Goal: Task Accomplishment & Management: Manage account settings

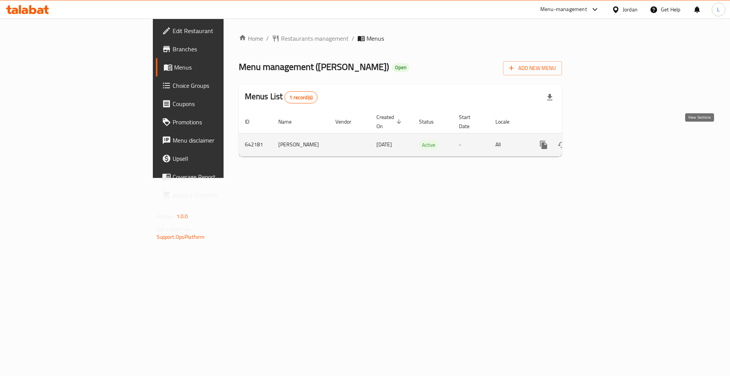
click at [608, 136] on link "enhanced table" at bounding box center [599, 145] width 18 height 18
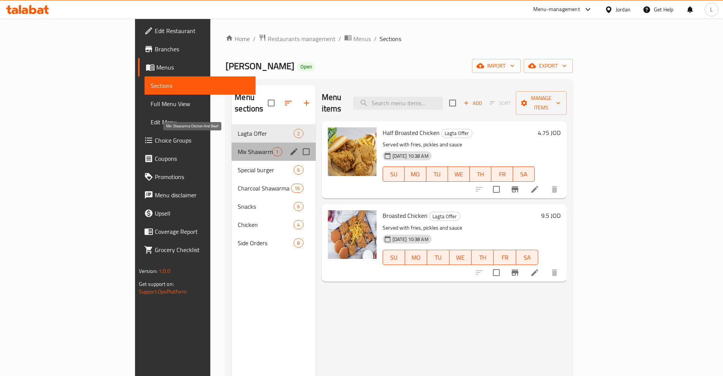
click at [238, 147] on span "Mix Shawarma Chicken And Beef" at bounding box center [255, 151] width 35 height 9
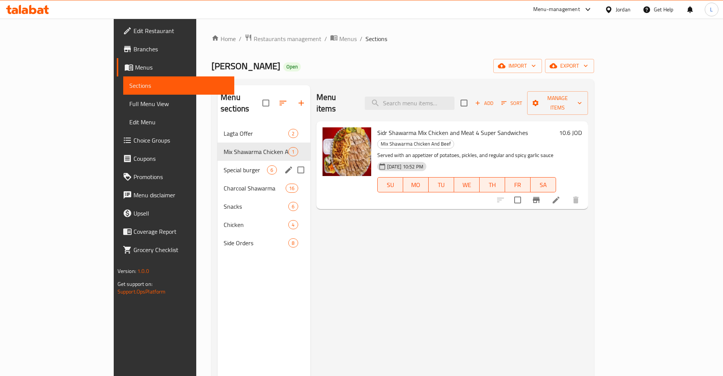
click at [218, 161] on div "Special burger 6" at bounding box center [264, 170] width 92 height 18
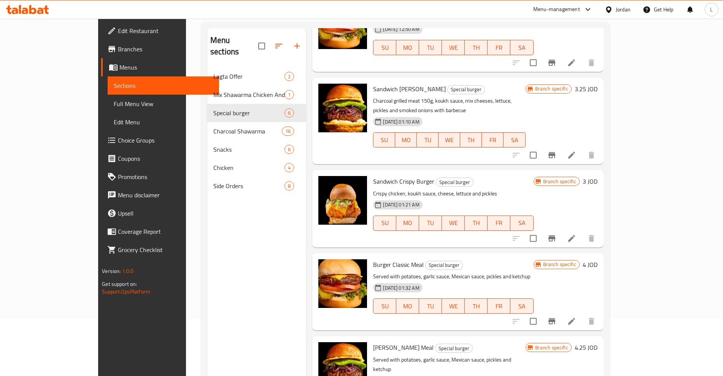
scroll to position [107, 0]
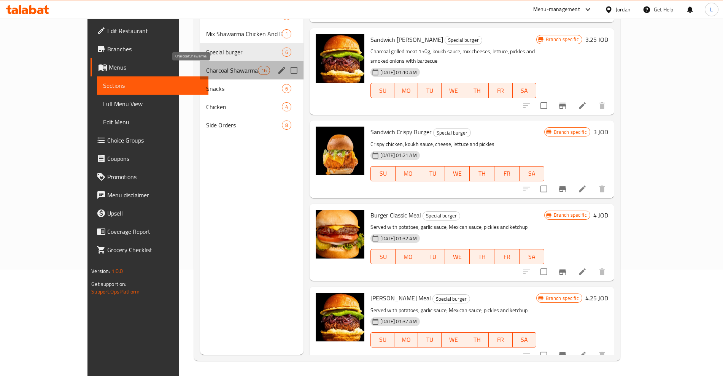
click at [206, 66] on span "Charcoal Shawarma" at bounding box center [232, 70] width 52 height 9
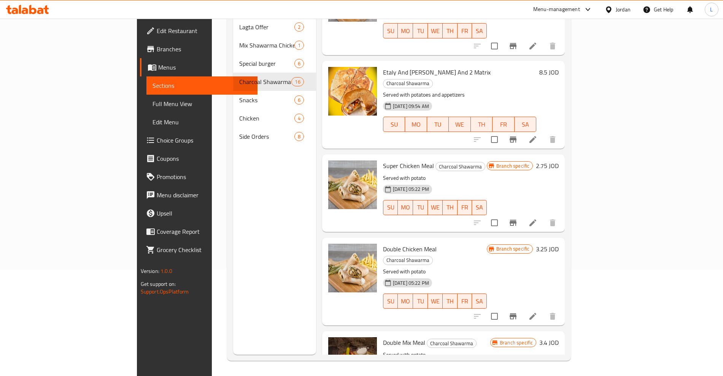
scroll to position [94, 0]
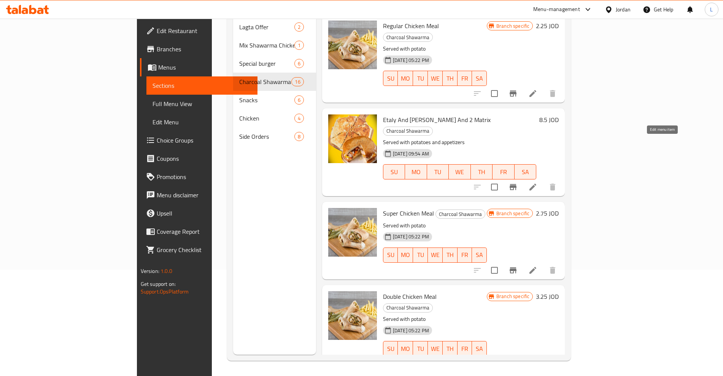
click at [538, 183] on icon at bounding box center [532, 187] width 9 height 9
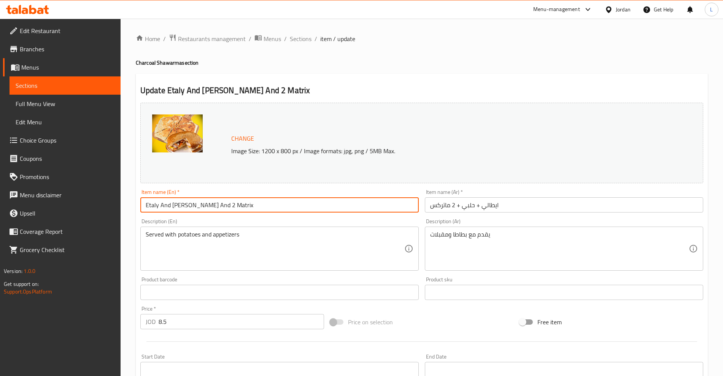
drag, startPoint x: 191, startPoint y: 205, endPoint x: 240, endPoint y: 204, distance: 49.5
click at [240, 204] on input "Etaly And Halaby And 2 Matrix" at bounding box center [279, 204] width 278 height 15
type input "Etaly And Halaby"
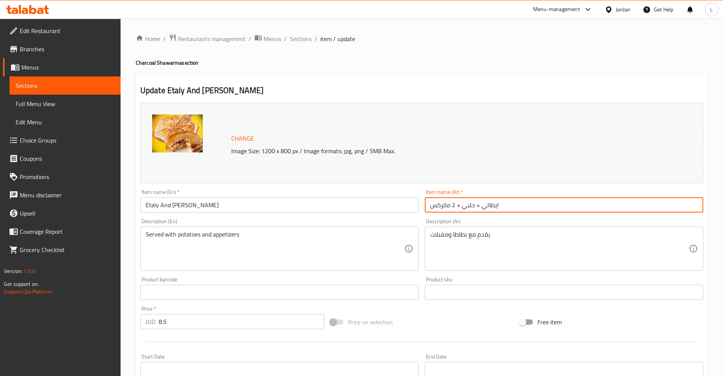
drag, startPoint x: 460, startPoint y: 206, endPoint x: 429, endPoint y: 207, distance: 30.9
click at [429, 207] on input "ايطالي + حلبي + 2 ماتركس" at bounding box center [564, 204] width 278 height 15
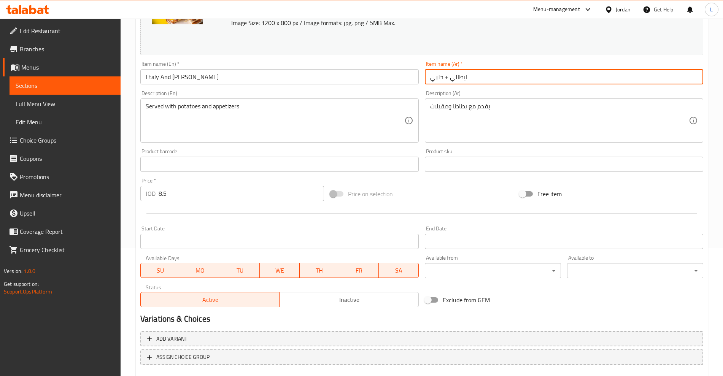
scroll to position [172, 0]
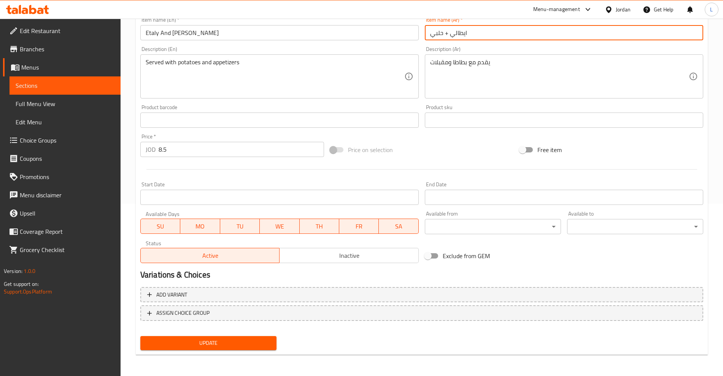
type input "ايطالي + حلبي"
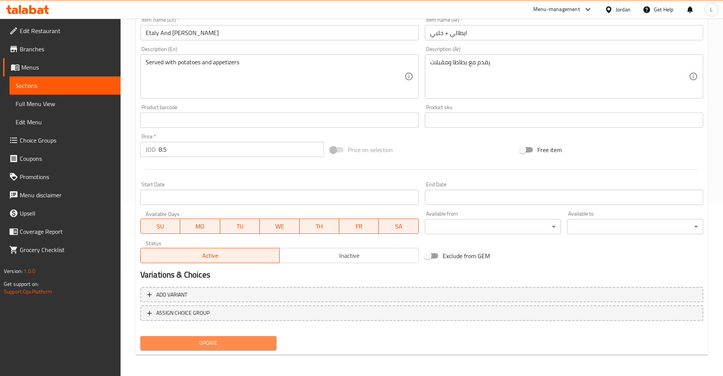
click at [219, 343] on span "Update" at bounding box center [208, 344] width 124 height 10
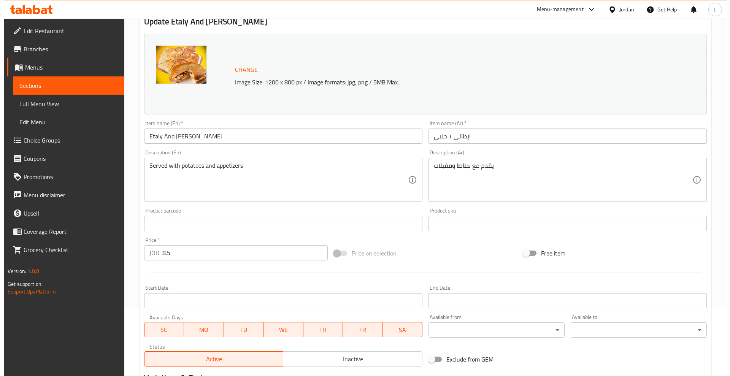
scroll to position [0, 0]
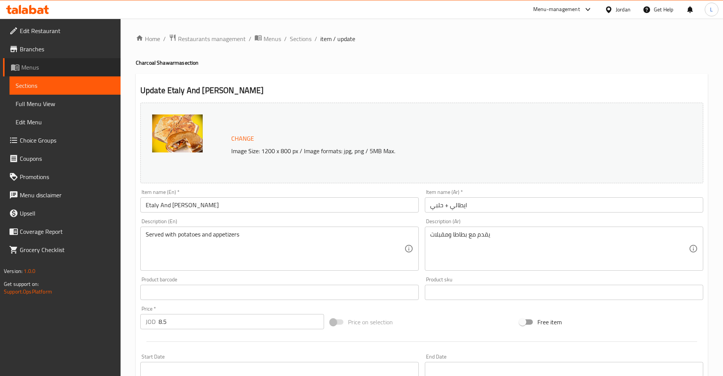
click at [34, 66] on span "Menus" at bounding box center [67, 67] width 93 height 9
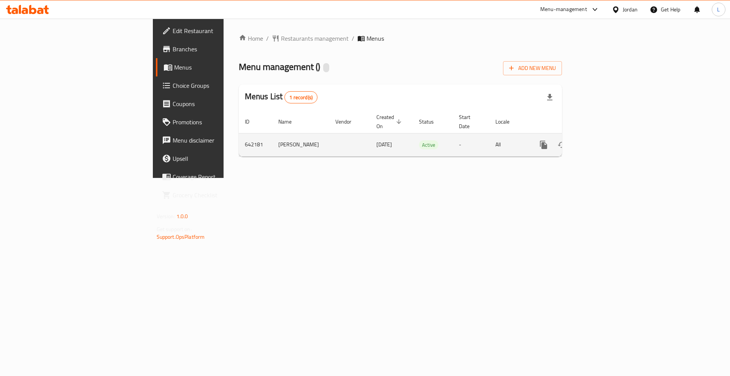
click at [603, 140] on icon "enhanced table" at bounding box center [598, 144] width 9 height 9
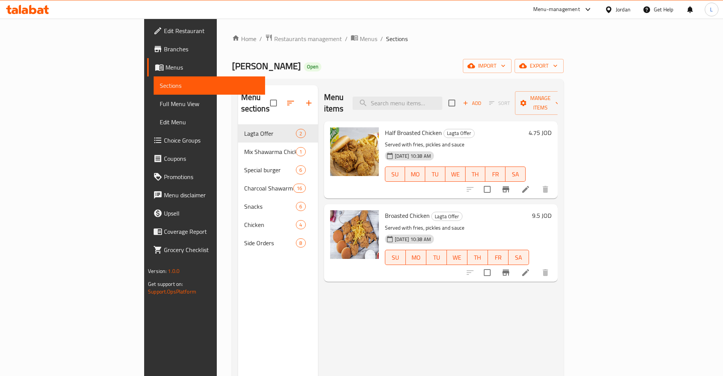
click at [385, 127] on span "Half Broasted Chicken" at bounding box center [413, 132] width 57 height 11
copy span "Broasted"
click at [401, 127] on span "Half Broasted Chicken" at bounding box center [413, 132] width 57 height 11
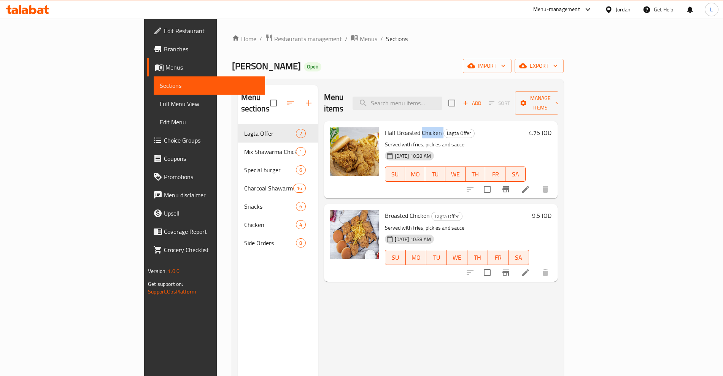
copy h6 "Chicken"
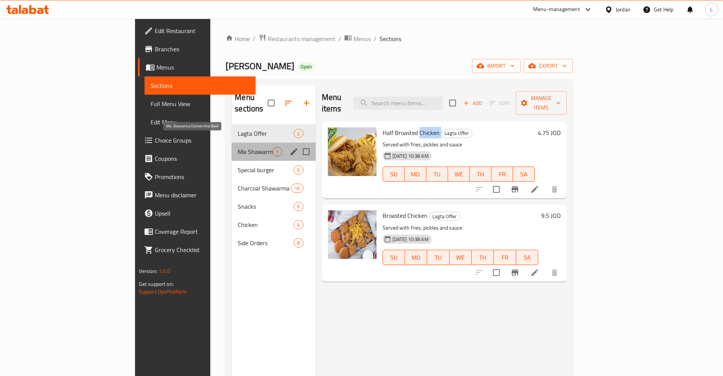
click at [238, 147] on span "Mix Shawarma Chicken And Beef" at bounding box center [255, 151] width 35 height 9
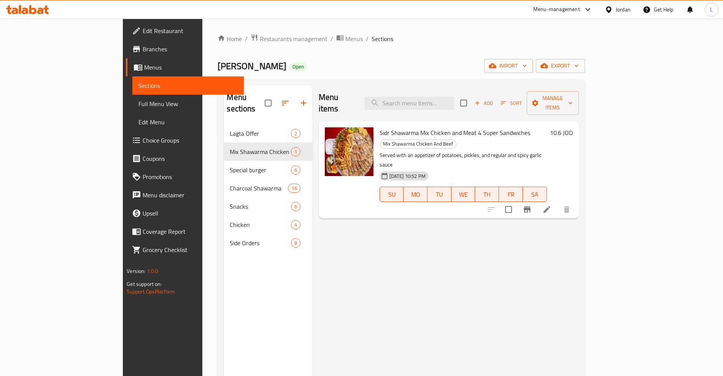
click at [380, 127] on span "Sidr Shawarma Mix Chicken and Meat 4 Super Sandwiches" at bounding box center [455, 132] width 151 height 11
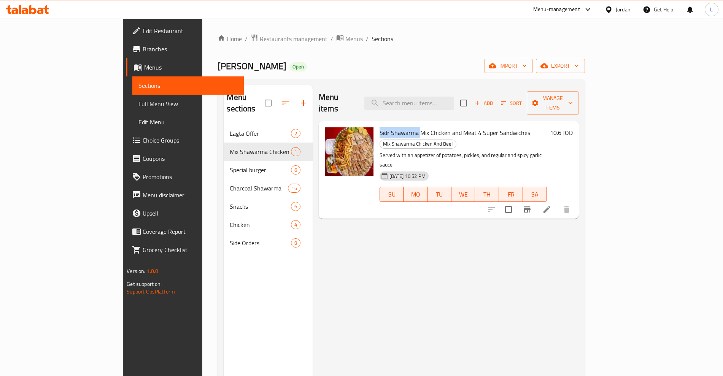
drag, startPoint x: 350, startPoint y: 122, endPoint x: 390, endPoint y: 124, distance: 40.0
click at [390, 127] on span "Sidr Shawarma Mix Chicken and Meat 4 Super Sandwiches" at bounding box center [455, 132] width 151 height 11
copy span "Sidr Shawarma"
click at [380, 151] on p "Served with an appetizer of potatoes, pickles, and regular and spicy garlic sau…" at bounding box center [463, 160] width 167 height 19
click at [380, 127] on span "Sidr Shawarma Mix Chicken and Meat 4 Super Sandwiches" at bounding box center [455, 132] width 151 height 11
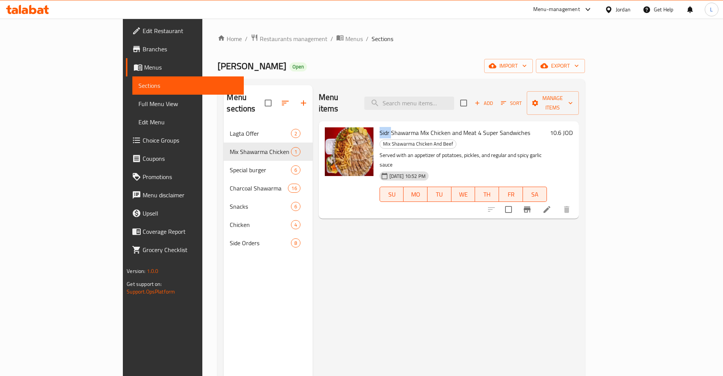
click at [380, 127] on span "Sidr Shawarma Mix Chicken and Meat 4 Super Sandwiches" at bounding box center [455, 132] width 151 height 11
copy span "Sidr"
click at [391, 127] on span "Sidr Shawarma Mix Chicken and Meat 4 Super Sandwiches" at bounding box center [455, 132] width 151 height 11
copy span "Mix"
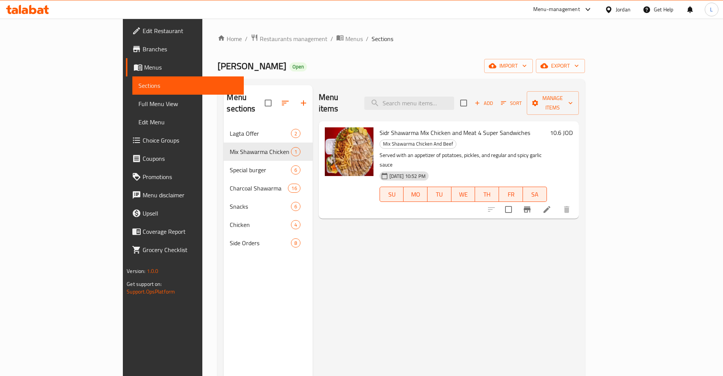
click at [436, 127] on span "Sidr Shawarma Mix Chicken and Meat 4 Super Sandwiches" at bounding box center [455, 132] width 151 height 11
copy span "Meat"
click at [455, 127] on span "Sidr Shawarma Mix Chicken and Meat 4 Super Sandwiches" at bounding box center [455, 132] width 151 height 11
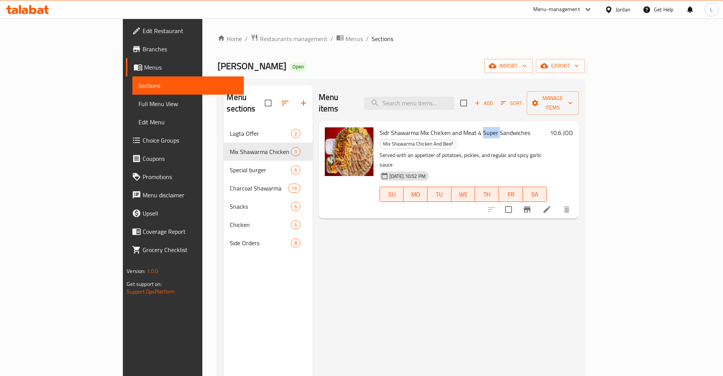
copy span "Super"
click at [487, 127] on div "Sidr Shawarma Mix Chicken and Meat 4 Super Sandwiches Mix Shawarma Chicken And …" at bounding box center [463, 169] width 173 height 91
click at [487, 127] on span "Sidr Shawarma Mix Chicken and Meat 4 Super Sandwiches" at bounding box center [455, 132] width 151 height 11
copy h6 "Sandwiches"
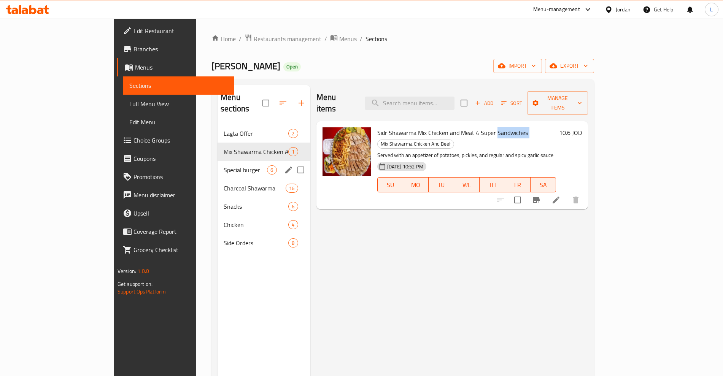
click at [224, 165] on span "Special burger" at bounding box center [245, 169] width 43 height 9
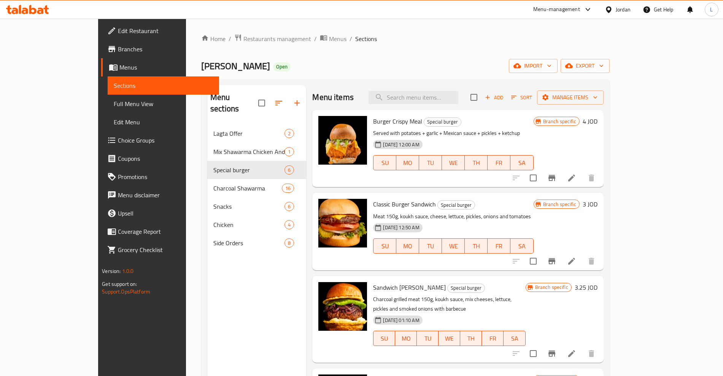
click at [373, 122] on span "Burger Crispy Meal" at bounding box center [397, 121] width 49 height 11
copy span "Burger"
click at [375, 121] on span "Burger Crispy Meal" at bounding box center [397, 121] width 49 height 11
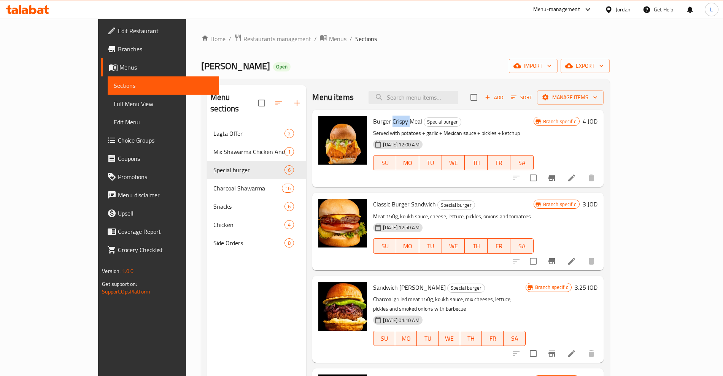
click at [379, 112] on div "Burger Crispy Meal Special burger Served with potatoes + garlic + Mexican sauce…" at bounding box center [457, 148] width 291 height 77
click at [373, 121] on span "Burger Crispy Meal" at bounding box center [397, 121] width 49 height 11
drag, startPoint x: 367, startPoint y: 124, endPoint x: 401, endPoint y: 123, distance: 33.5
click at [401, 123] on h6 "Burger Crispy Meal Special burger" at bounding box center [453, 121] width 160 height 11
copy h6 "Crispy Meal"
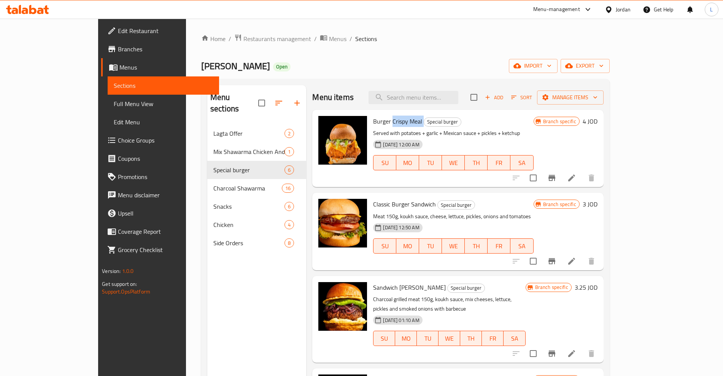
click at [377, 122] on span "Burger Crispy Meal" at bounding box center [397, 121] width 49 height 11
click at [390, 122] on span "Burger Crispy Meal" at bounding box center [397, 121] width 49 height 11
click at [373, 204] on span "Classic Burger Sandwich" at bounding box center [404, 204] width 63 height 11
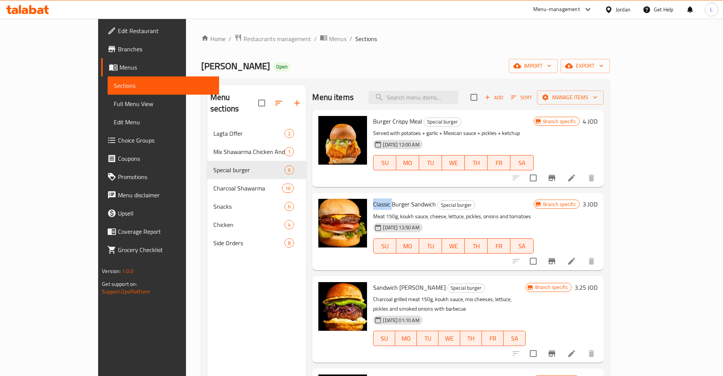
click at [373, 204] on span "Classic Burger Sandwich" at bounding box center [404, 204] width 63 height 11
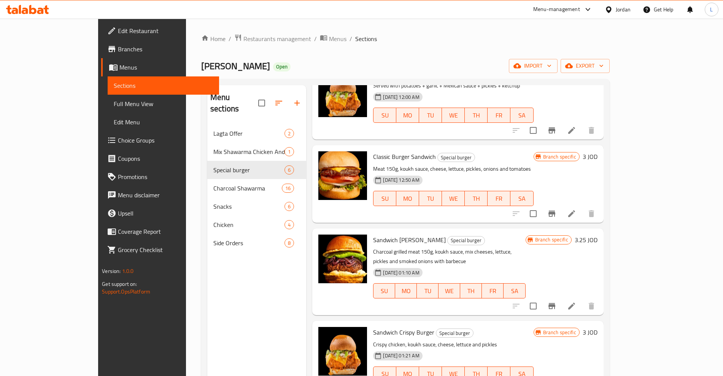
click at [383, 239] on span "Sandwich Smokey Burger" at bounding box center [409, 239] width 73 height 11
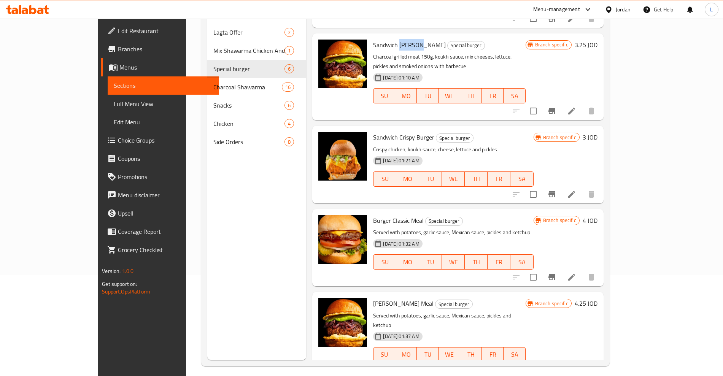
scroll to position [107, 0]
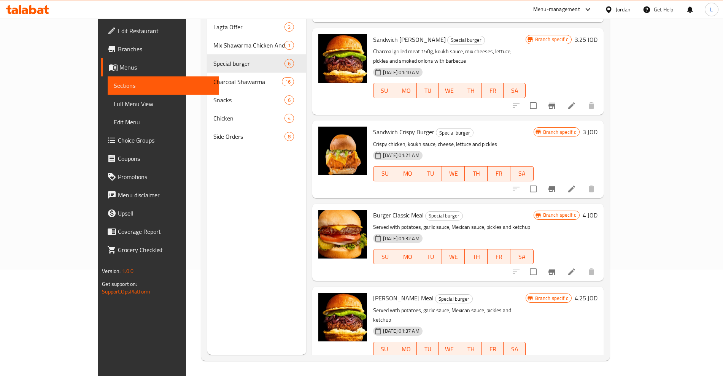
click at [373, 293] on span "Smokey Burger Meal" at bounding box center [403, 298] width 60 height 11
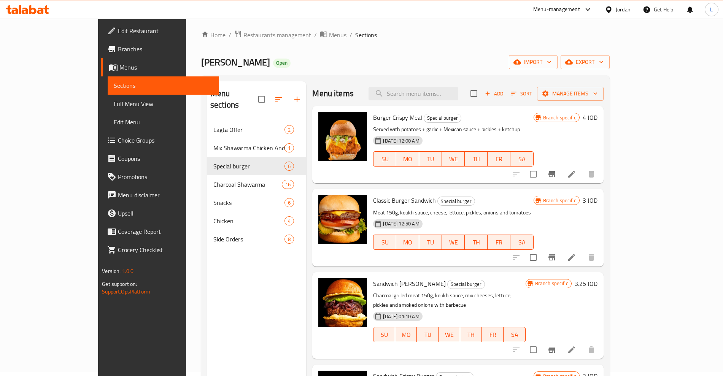
scroll to position [0, 0]
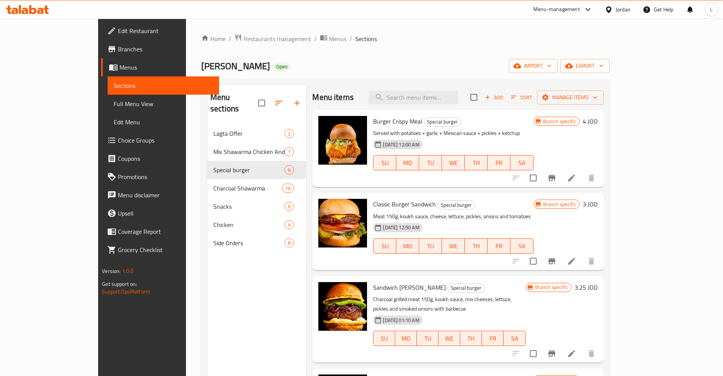
click at [373, 120] on span "Burger Crispy Meal" at bounding box center [397, 121] width 49 height 11
click at [373, 123] on span "Burger Crispy Meal" at bounding box center [397, 121] width 49 height 11
drag, startPoint x: 348, startPoint y: 122, endPoint x: 385, endPoint y: 122, distance: 36.5
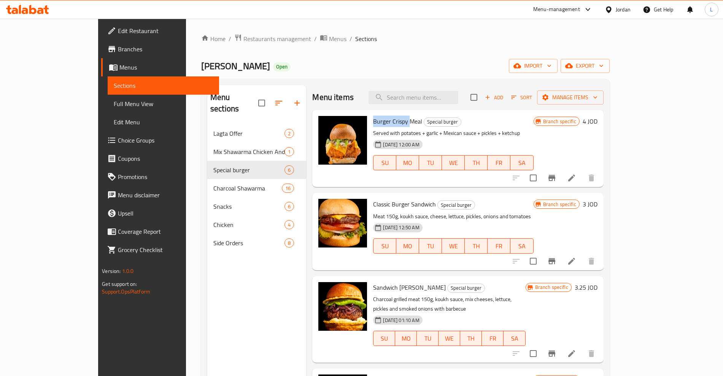
click at [385, 122] on div "Burger Crispy Meal Special burger Served with potatoes + garlic + Mexican sauce…" at bounding box center [453, 148] width 166 height 71
drag, startPoint x: 345, startPoint y: 206, endPoint x: 384, endPoint y: 209, distance: 38.9
click at [384, 209] on div "Classic Burger Sandwich Special burger Meat 150g, koukh sauce, cheese, lettuce,…" at bounding box center [453, 231] width 166 height 71
click at [373, 289] on span "Sandwich Smokey Burger" at bounding box center [409, 287] width 73 height 11
drag, startPoint x: 374, startPoint y: 289, endPoint x: 413, endPoint y: 289, distance: 38.8
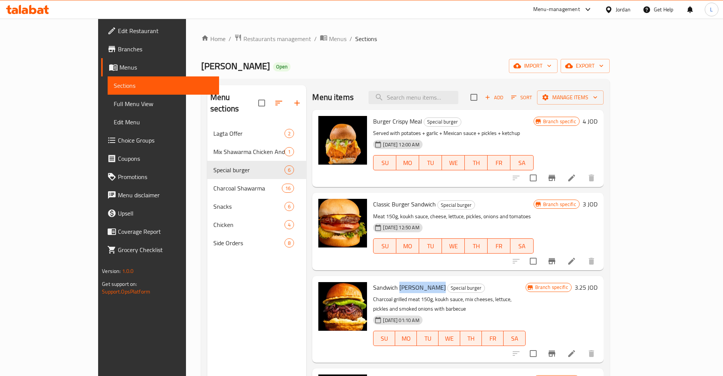
click at [413, 289] on span "Sandwich Smokey Burger" at bounding box center [409, 287] width 73 height 11
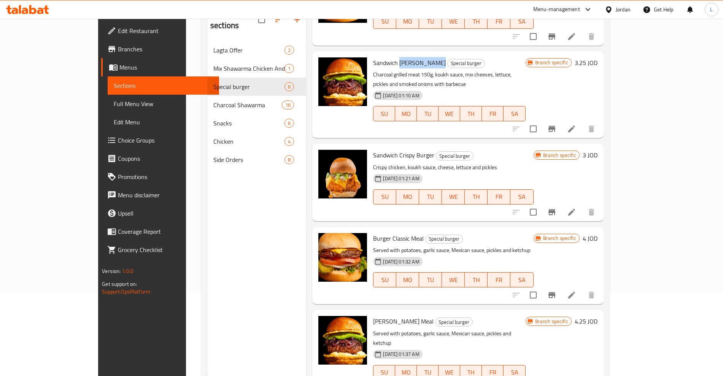
scroll to position [95, 0]
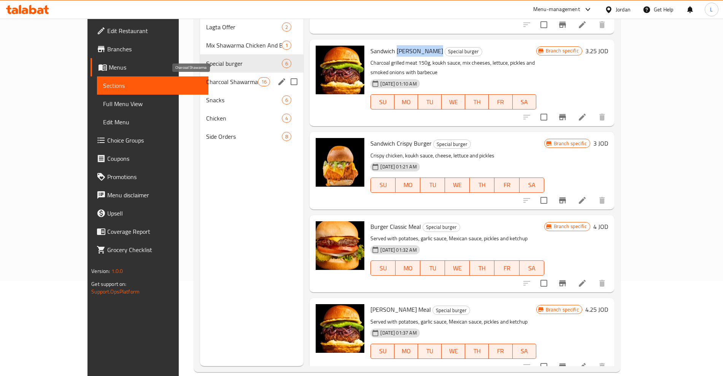
click at [206, 81] on span "Charcoal Shawarma" at bounding box center [232, 81] width 52 height 9
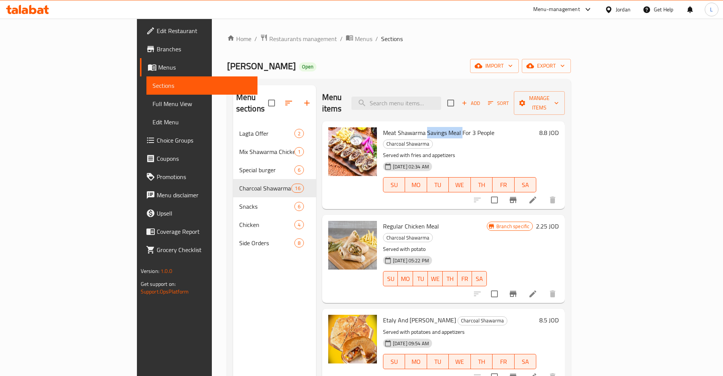
drag, startPoint x: 392, startPoint y: 121, endPoint x: 427, endPoint y: 123, distance: 35.1
click at [427, 127] on span "Meat Shawarma Savings Meal For 3 People" at bounding box center [438, 132] width 111 height 11
drag, startPoint x: 349, startPoint y: 204, endPoint x: 403, endPoint y: 205, distance: 53.7
click at [403, 221] on span "Regular Chicken Meal" at bounding box center [411, 226] width 56 height 11
click at [394, 221] on span "Regular Chicken Meal" at bounding box center [411, 226] width 56 height 11
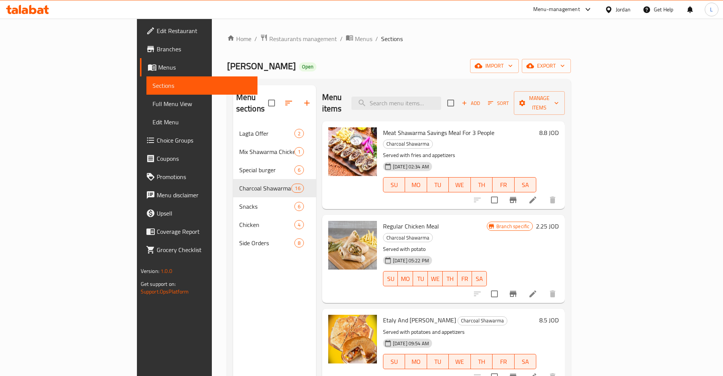
click at [383, 221] on span "Regular Chicken Meal" at bounding box center [411, 226] width 56 height 11
drag, startPoint x: 348, startPoint y: 287, endPoint x: 392, endPoint y: 286, distance: 44.1
click at [392, 312] on div "Etaly And Halaby Charcoal Shawarma Served with potatoes and appetizers 06-07-20…" at bounding box center [459, 347] width 159 height 71
click at [383, 315] on span "Etaly And Halaby" at bounding box center [419, 320] width 73 height 11
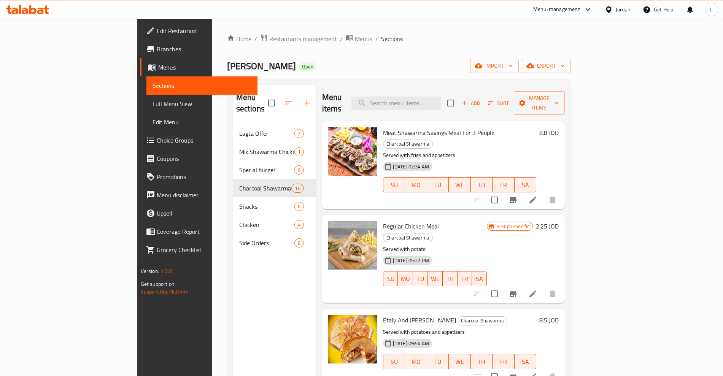
click at [383, 315] on span "Etaly And Halaby" at bounding box center [419, 320] width 73 height 11
click at [387, 315] on span "Etaly And Halaby" at bounding box center [419, 320] width 73 height 11
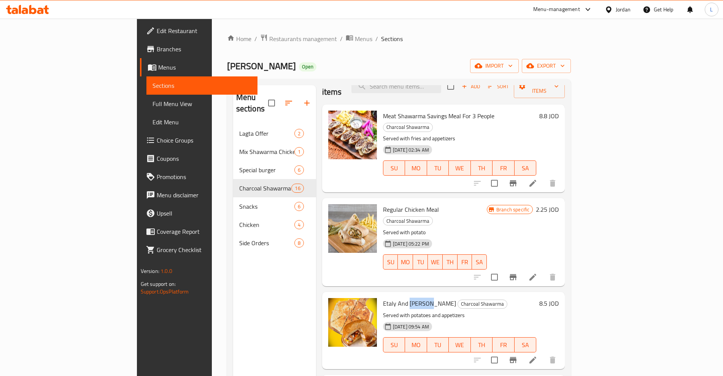
scroll to position [143, 0]
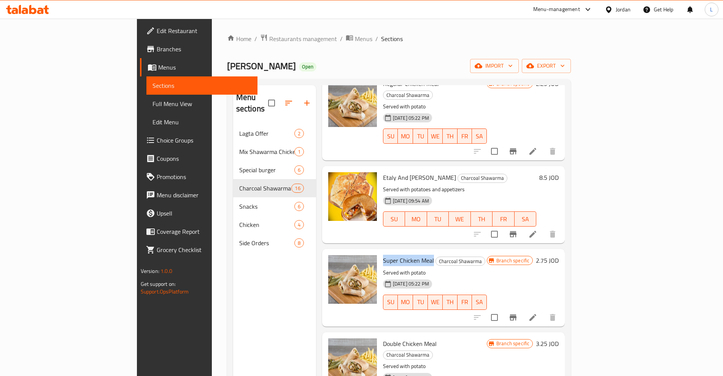
drag, startPoint x: 348, startPoint y: 226, endPoint x: 399, endPoint y: 231, distance: 51.6
click at [399, 252] on div "Super Chicken Meal Charcoal Shawarma Served with potato 01-01-2022 05:22 PM SU …" at bounding box center [435, 287] width 110 height 71
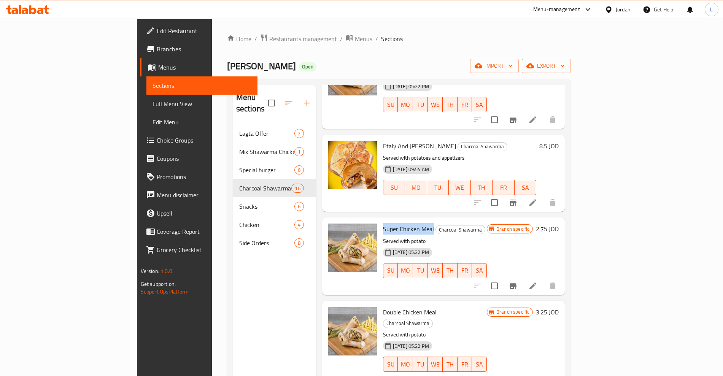
scroll to position [238, 0]
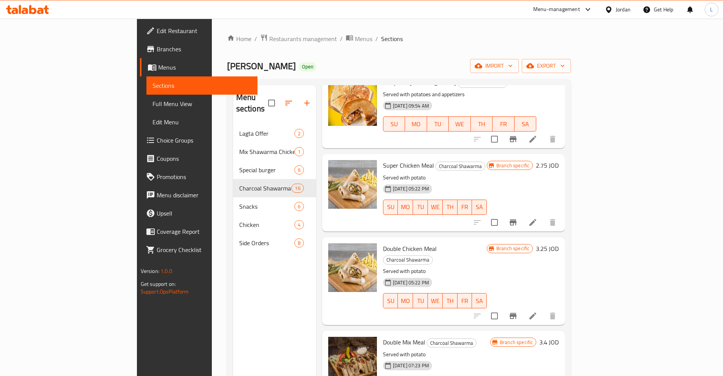
click at [383, 243] on span "Double Chicken Meal" at bounding box center [410, 248] width 54 height 11
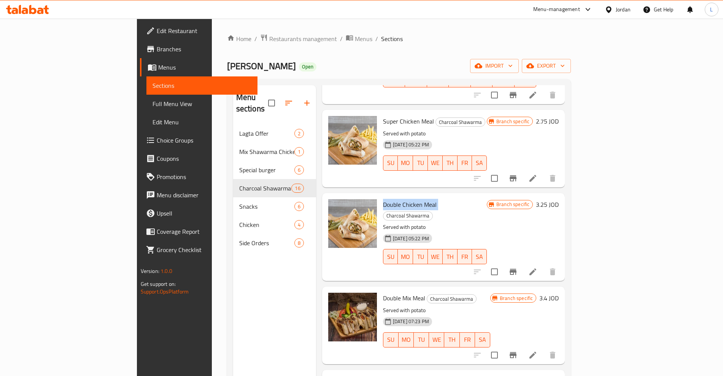
scroll to position [333, 0]
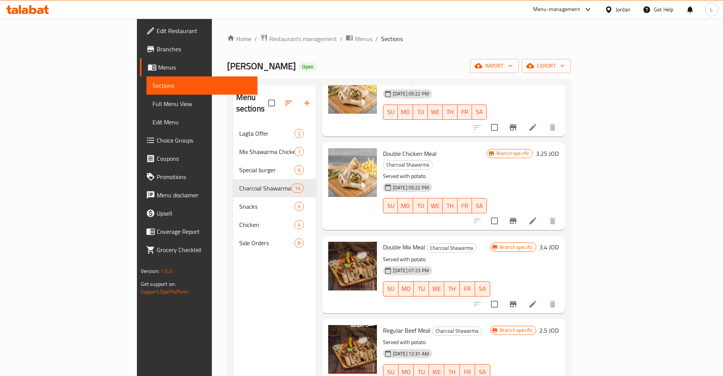
click at [383, 242] on span "Double Mix Meal" at bounding box center [404, 247] width 42 height 11
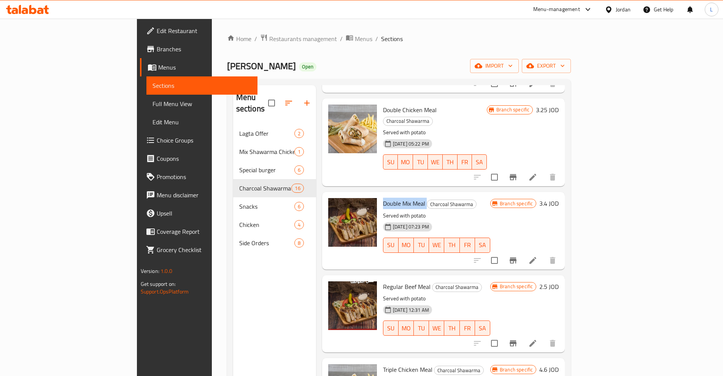
scroll to position [428, 0]
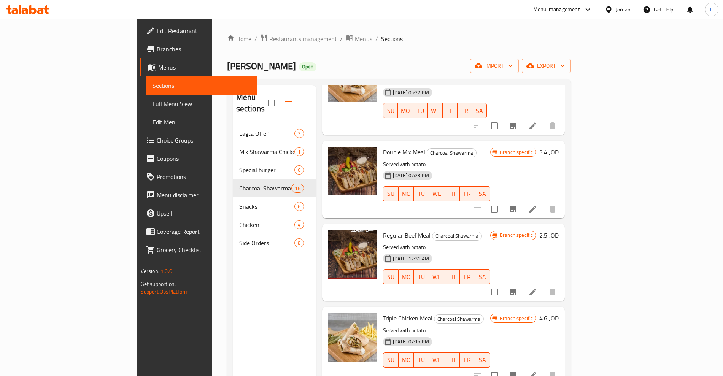
click at [383, 230] on span "Regular Beef Meal" at bounding box center [407, 235] width 48 height 11
click at [383, 313] on span "Triple Chicken Meal" at bounding box center [407, 318] width 49 height 11
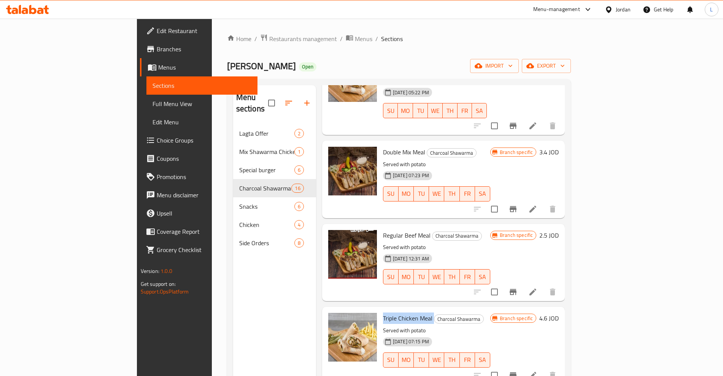
click at [383, 313] on span "Triple Chicken Meal" at bounding box center [407, 318] width 49 height 11
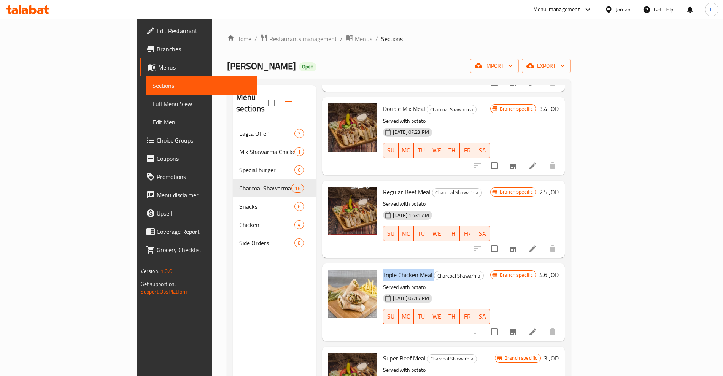
scroll to position [523, 0]
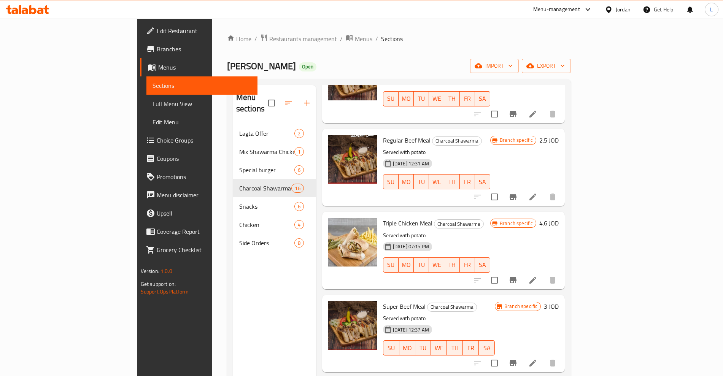
click at [383, 301] on span "Super Beef Meal" at bounding box center [404, 306] width 43 height 11
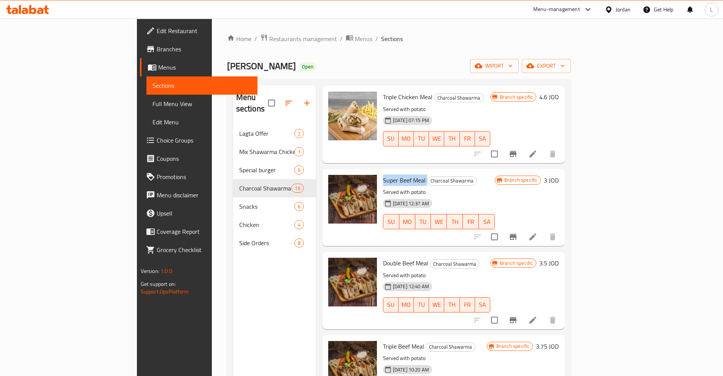
scroll to position [666, 0]
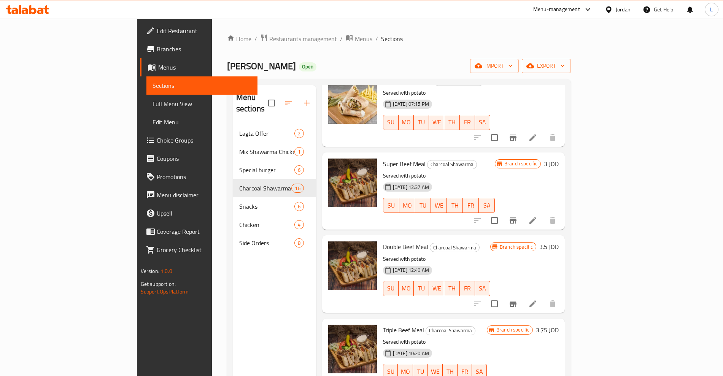
click at [383, 241] on span "Double Beef Meal" at bounding box center [405, 246] width 45 height 11
click at [383, 324] on span "Triple Beef Meal" at bounding box center [403, 329] width 41 height 11
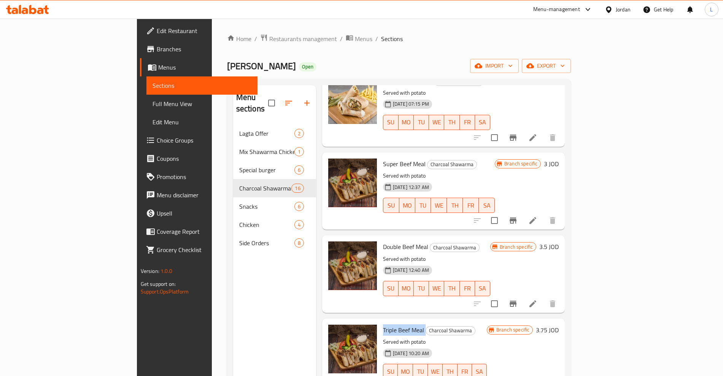
click at [383, 324] on span "Triple Beef Meal" at bounding box center [403, 329] width 41 height 11
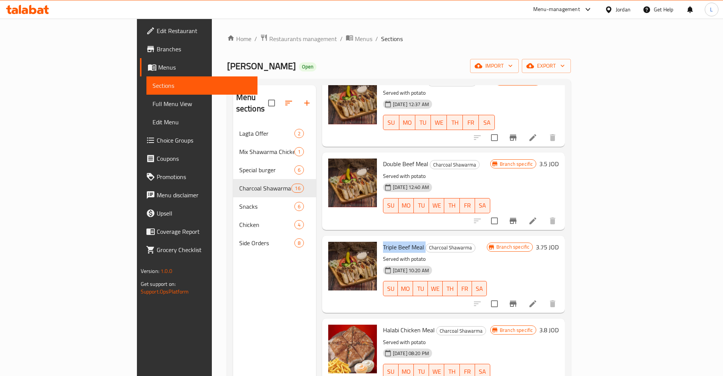
scroll to position [808, 0]
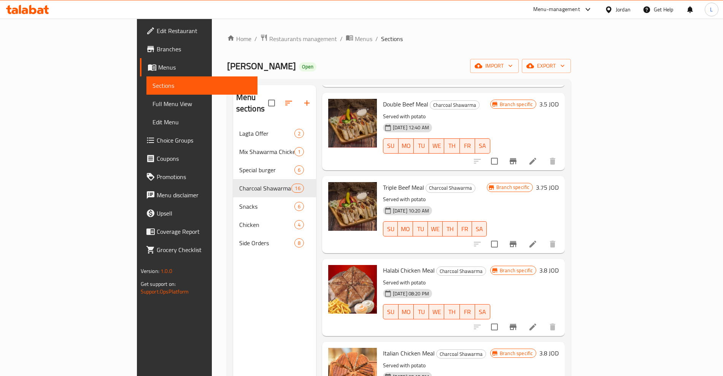
click at [383, 265] on span "Halabi Chicken Meal" at bounding box center [409, 270] width 52 height 11
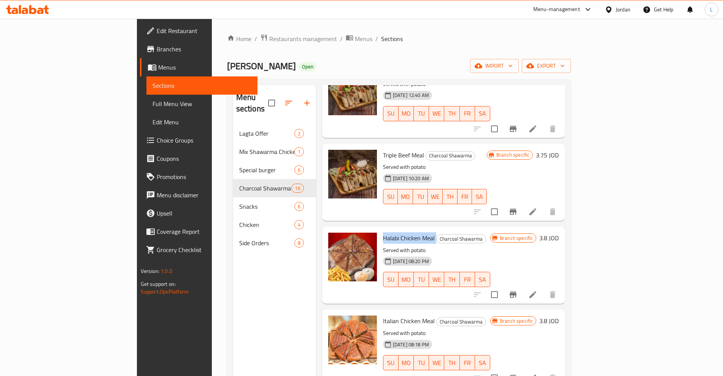
scroll to position [856, 0]
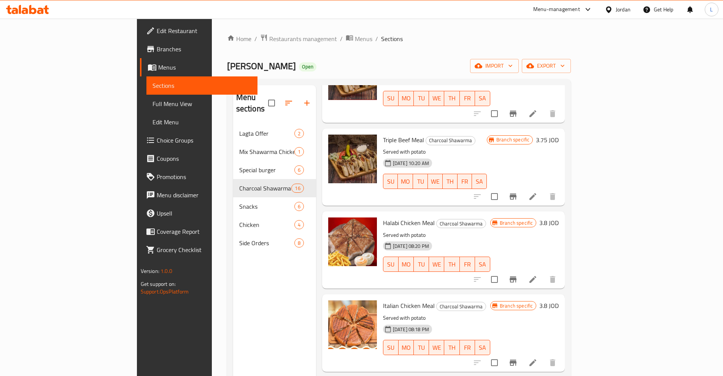
click at [383, 300] on span "Italian Chicken Meal" at bounding box center [409, 305] width 52 height 11
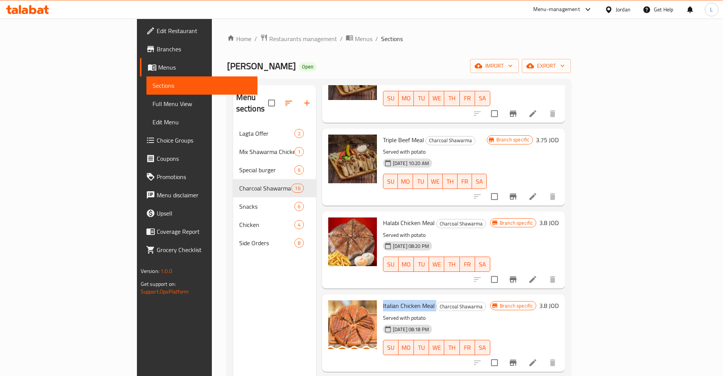
click at [383, 300] on span "Italian Chicken Meal" at bounding box center [409, 305] width 52 height 11
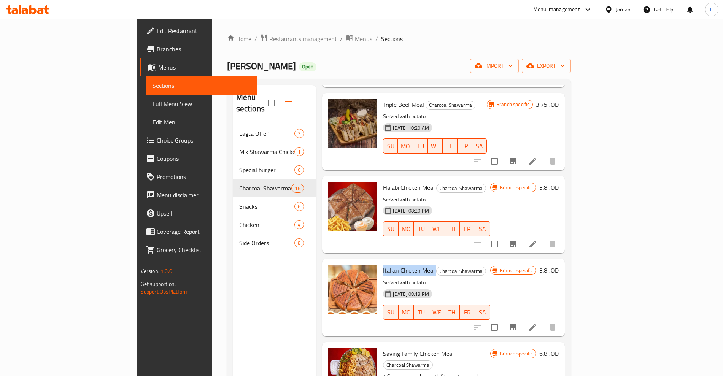
scroll to position [972, 0]
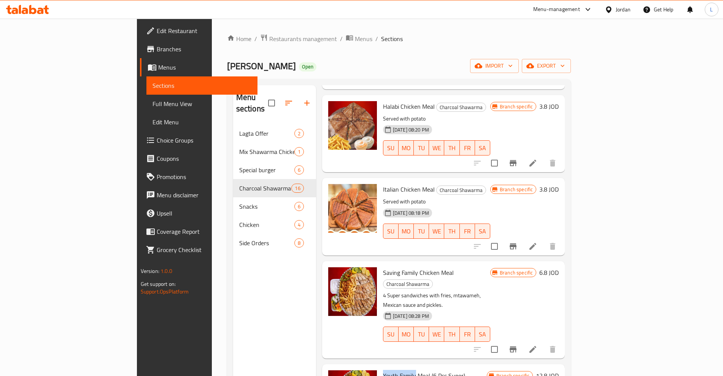
drag, startPoint x: 348, startPoint y: 311, endPoint x: 386, endPoint y: 307, distance: 37.9
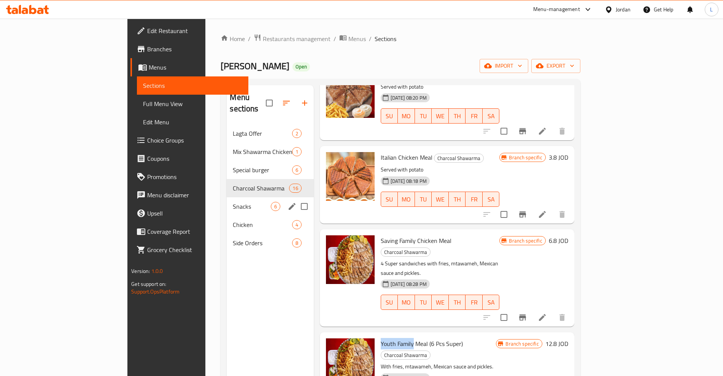
click at [233, 202] on span "Snacks" at bounding box center [252, 206] width 38 height 9
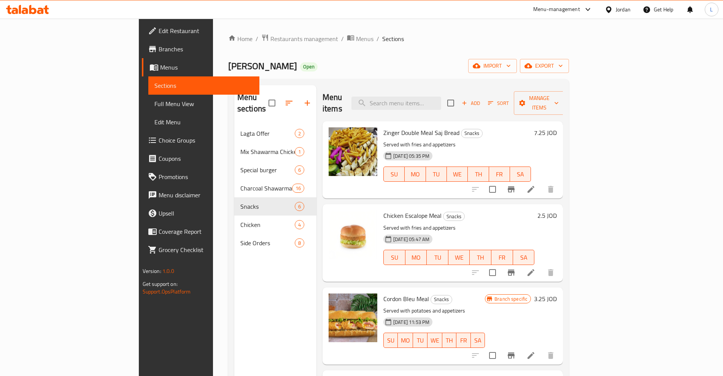
click at [383, 127] on span "Zinger Double Meal Saj Bread" at bounding box center [421, 132] width 76 height 11
click at [383, 210] on span "Chicken Escalope Meal" at bounding box center [412, 215] width 58 height 11
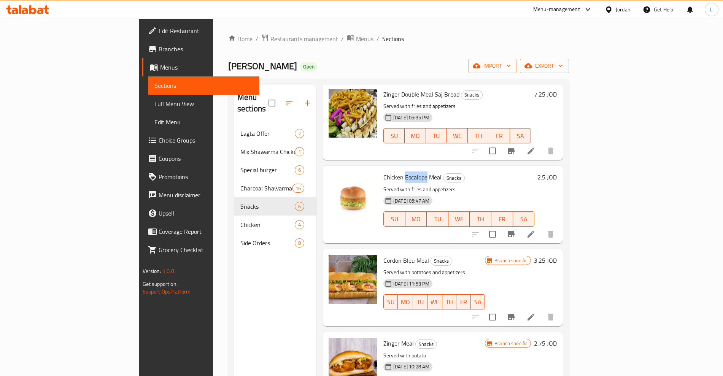
scroll to position [95, 0]
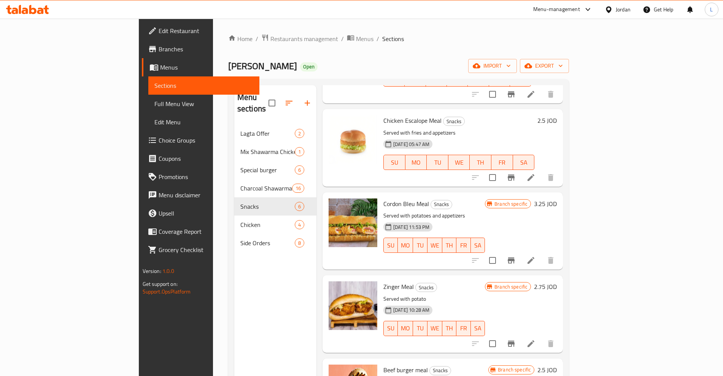
click at [383, 198] on span "Cordon Bleu Meal" at bounding box center [406, 203] width 46 height 11
drag, startPoint x: 349, startPoint y: 191, endPoint x: 382, endPoint y: 190, distance: 32.7
click at [383, 198] on span "Cordon Bleu Meal" at bounding box center [406, 203] width 46 height 11
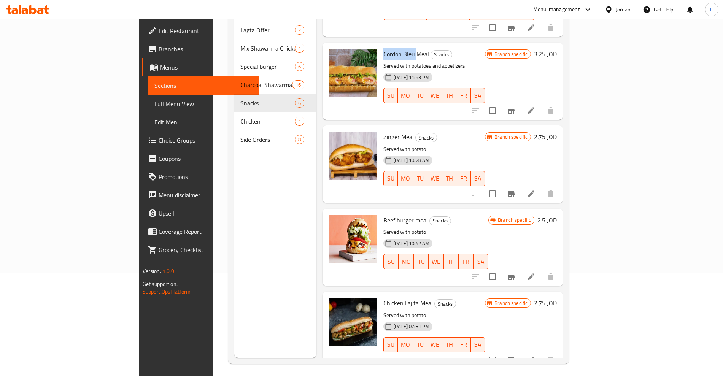
scroll to position [107, 0]
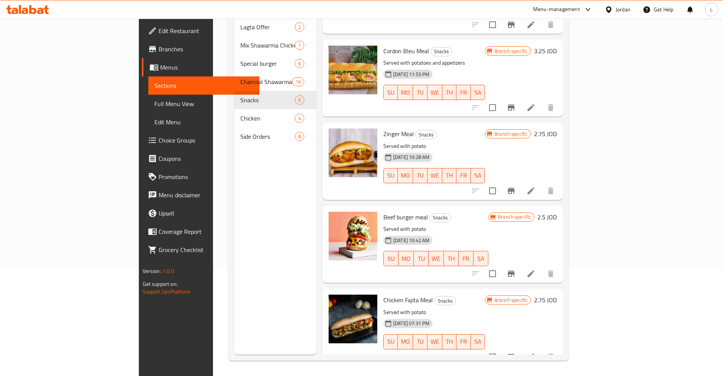
click at [383, 294] on span "Chicken Fajita Meal" at bounding box center [407, 299] width 49 height 11
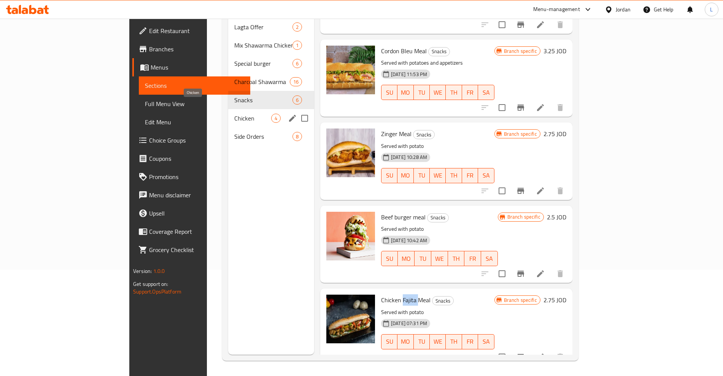
click at [234, 114] on span "Chicken" at bounding box center [252, 118] width 37 height 9
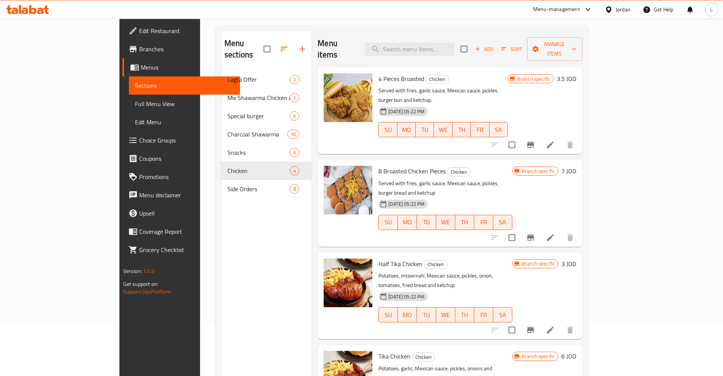
scroll to position [95, 0]
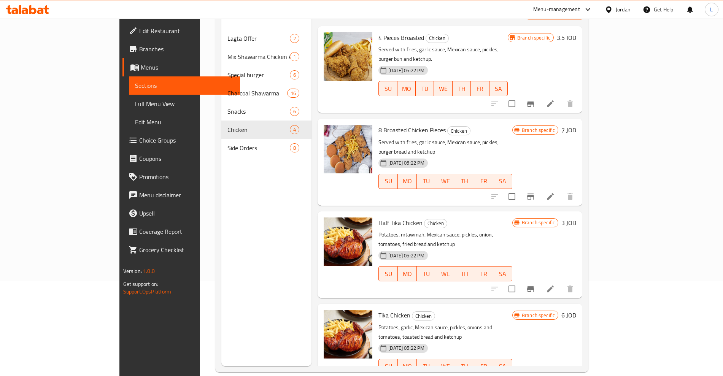
click at [379, 217] on span "Half Tika Chicken" at bounding box center [401, 222] width 44 height 11
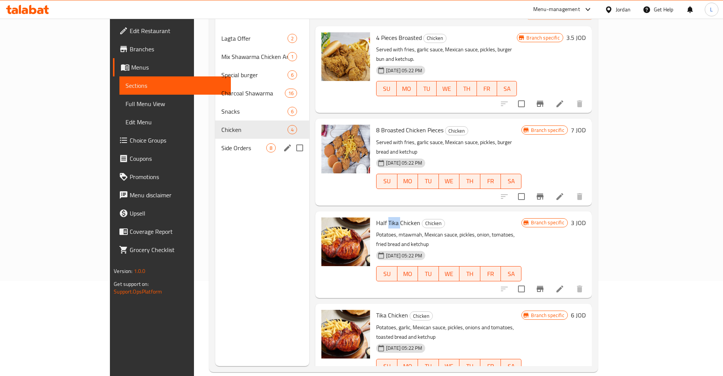
click at [215, 139] on div "Side Orders 8" at bounding box center [262, 148] width 94 height 18
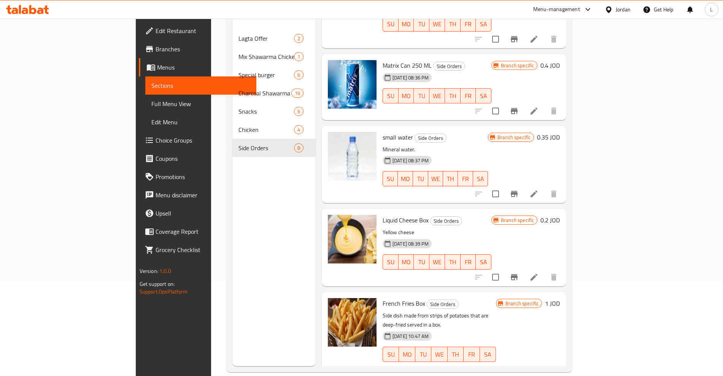
scroll to position [285, 0]
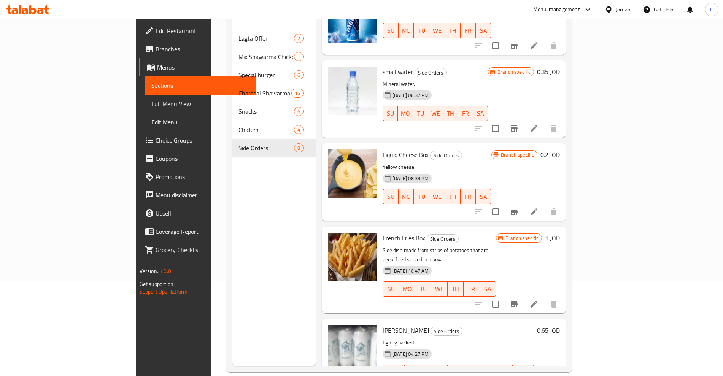
click at [383, 232] on span "French Fries Box" at bounding box center [404, 237] width 43 height 11
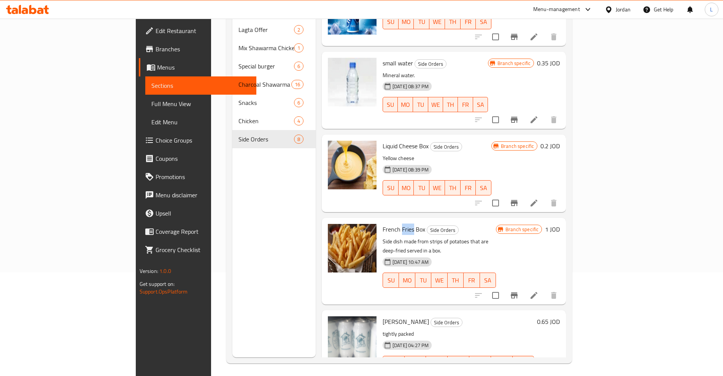
scroll to position [107, 0]
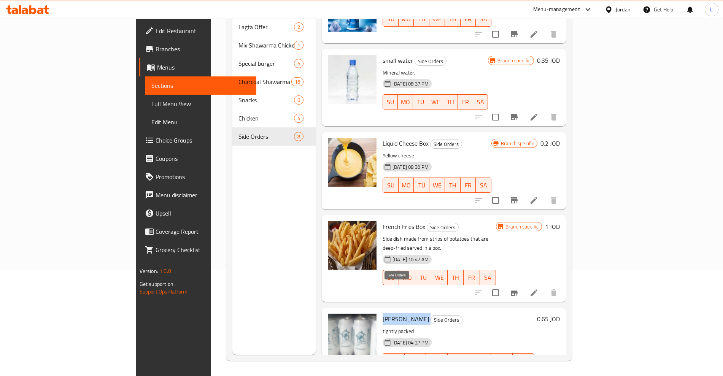
drag, startPoint x: 347, startPoint y: 289, endPoint x: 382, endPoint y: 289, distance: 35.0
click at [382, 311] on div "Laban Ayran Side Orders tightly packed 17-02-2025 04:27 PM SU MO TU WE TH FR SA" at bounding box center [458, 346] width 157 height 71
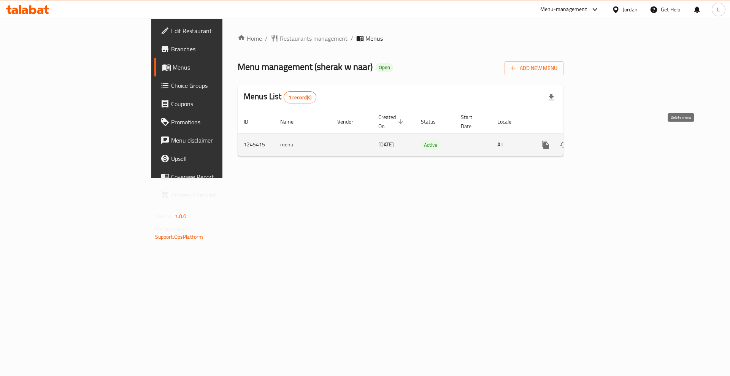
click at [605, 140] on icon "enhanced table" at bounding box center [600, 144] width 9 height 9
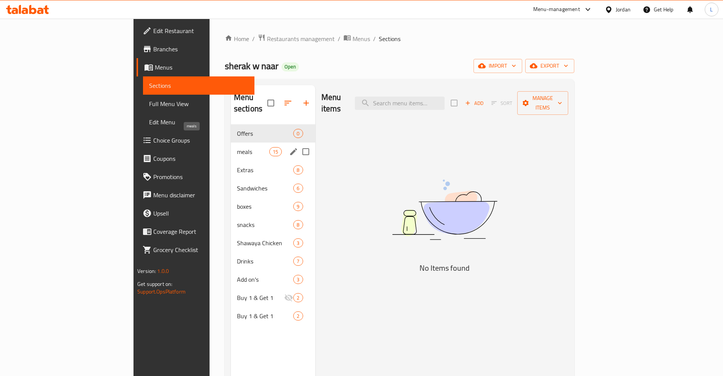
click at [231, 146] on div "meals 15" at bounding box center [273, 152] width 84 height 18
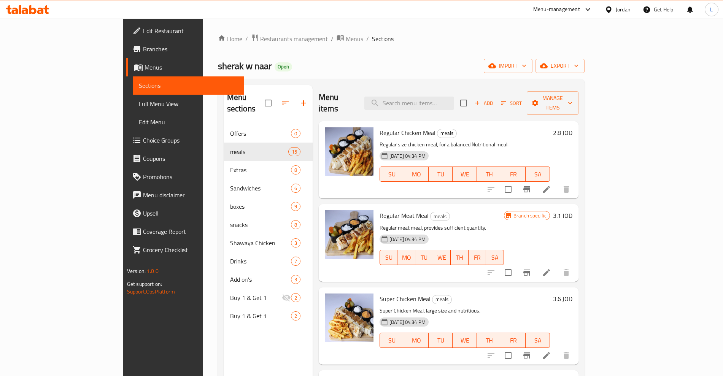
click at [380, 127] on span "Regular Chicken Meal" at bounding box center [408, 132] width 56 height 11
copy h6 "Regular Chicken Meal"
click at [380, 210] on span "Regular Meat Meal" at bounding box center [404, 215] width 49 height 11
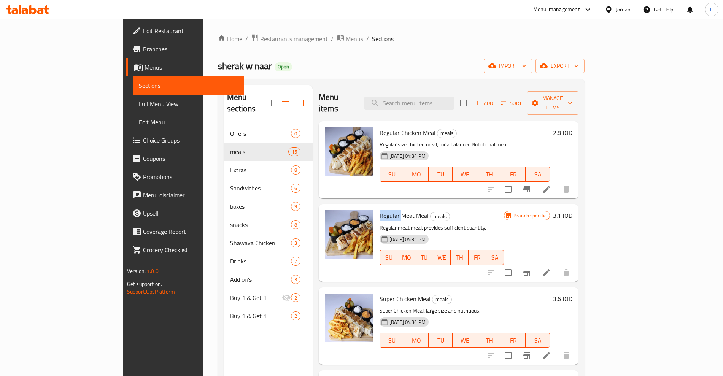
click at [380, 210] on span "Regular Meat Meal" at bounding box center [404, 215] width 49 height 11
copy h6 "Regular Meat Meal"
click at [380, 293] on span "Super Chicken Meal" at bounding box center [405, 298] width 51 height 11
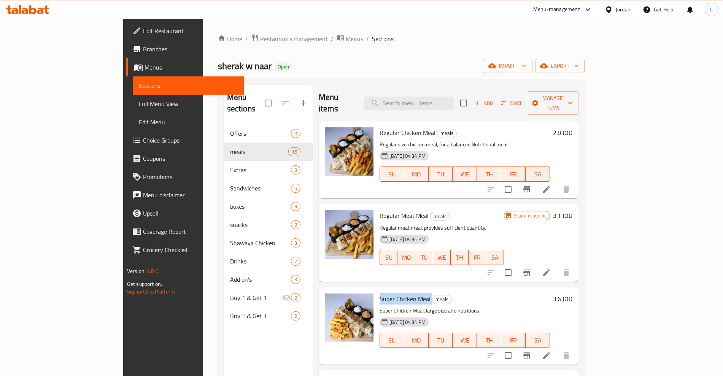
click at [380, 293] on span "Super Chicken Meal" at bounding box center [405, 298] width 51 height 11
copy h6 "Super Chicken Meal"
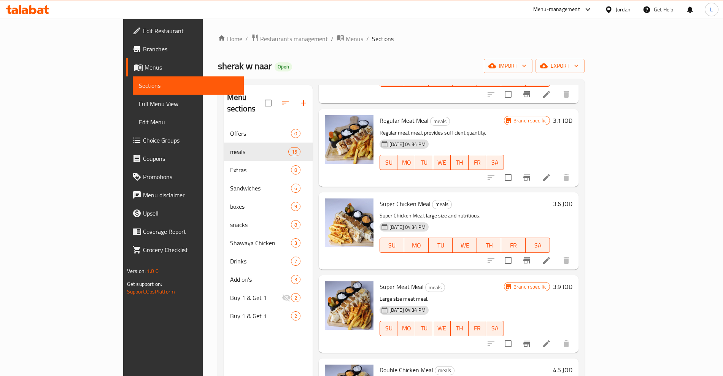
click at [380, 281] on span "Super Meat Meal" at bounding box center [402, 286] width 44 height 11
copy h6 "Super Meat Meal"
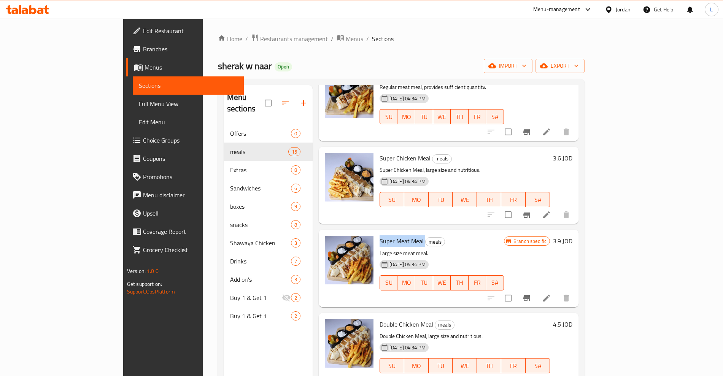
scroll to position [238, 0]
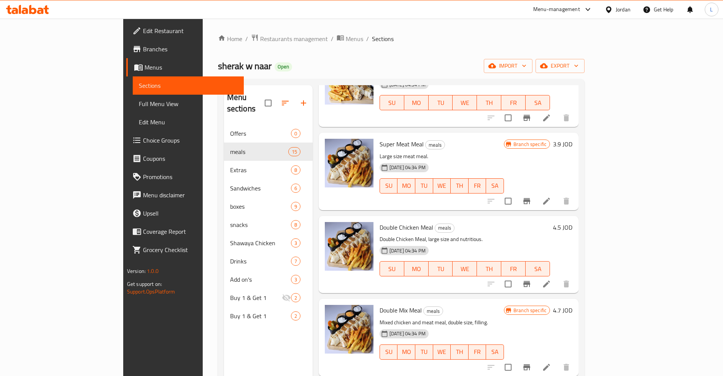
click at [380, 222] on span "Double Chicken Meal" at bounding box center [407, 227] width 54 height 11
copy h6 "Double Chicken Meal"
click at [380, 305] on span "Double Mix Meal" at bounding box center [401, 310] width 42 height 11
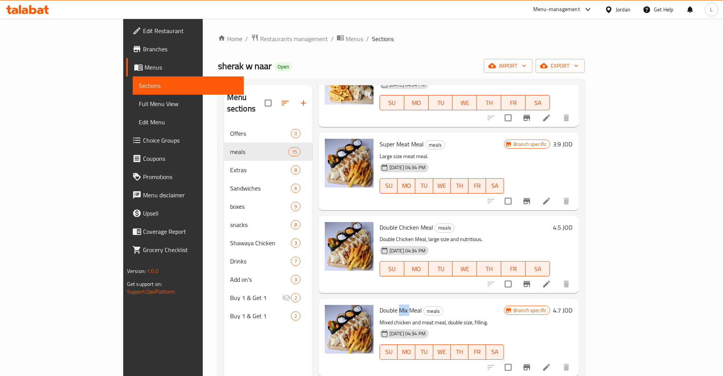
click at [380, 305] on span "Double Mix Meal" at bounding box center [401, 310] width 42 height 11
copy h6 "Double Mix Meal"
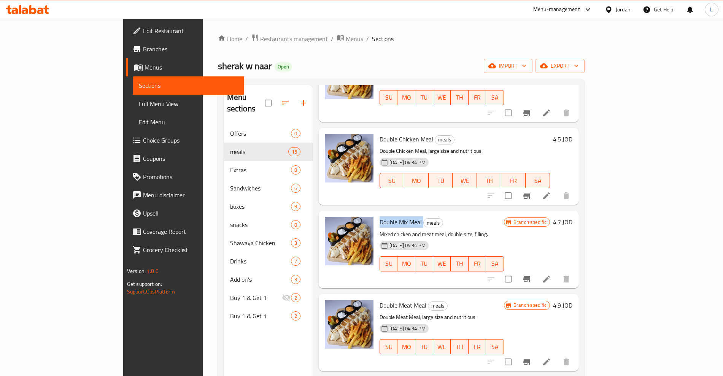
scroll to position [380, 0]
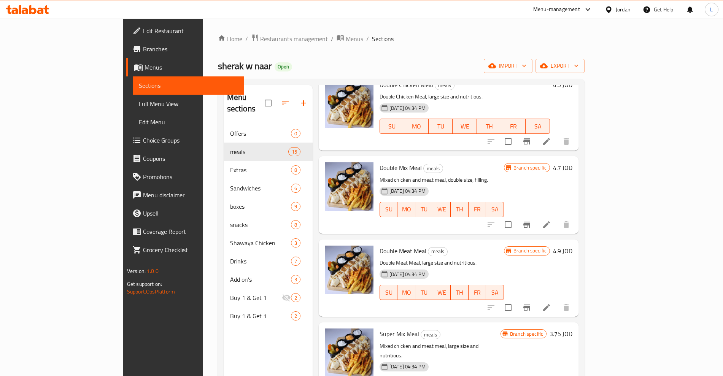
click at [380, 245] on span "Double Meat Meal" at bounding box center [403, 250] width 47 height 11
copy h6 "Double Meat Meal"
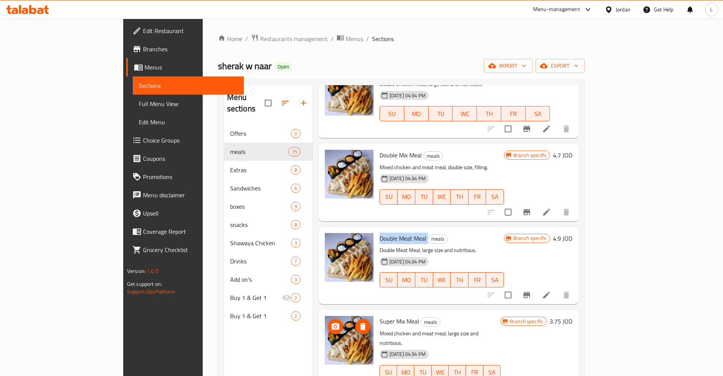
scroll to position [428, 0]
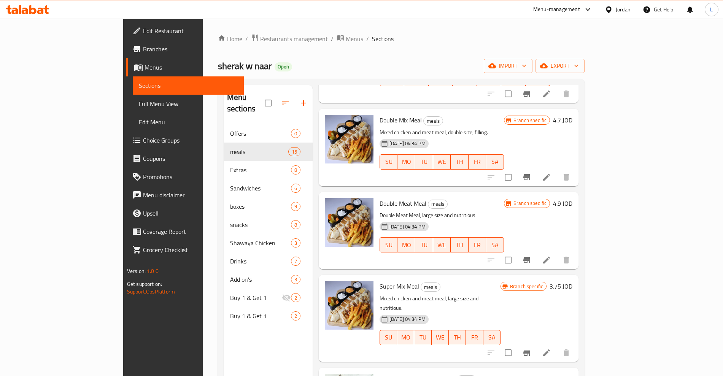
click at [380, 281] on span "Super Mix Meal" at bounding box center [400, 286] width 40 height 11
copy h6 "Super Mix Meal"
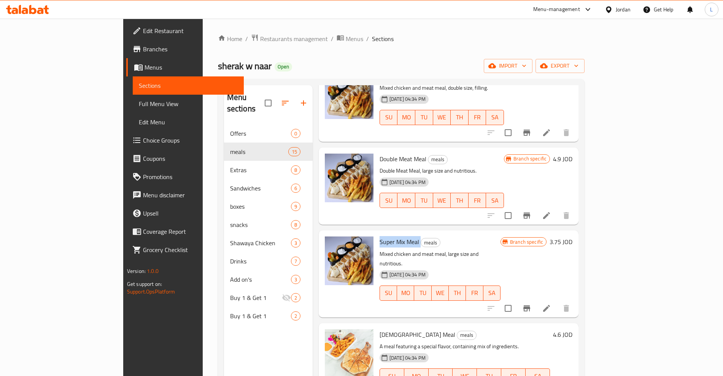
scroll to position [523, 0]
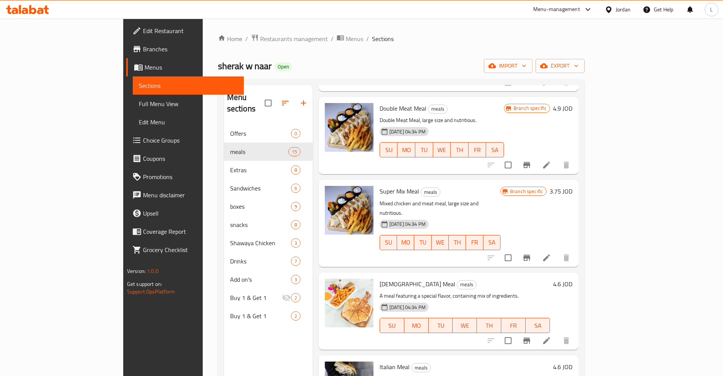
click at [380, 278] on span "Halabi Meal" at bounding box center [418, 283] width 76 height 11
copy h6 "Halabi Meal"
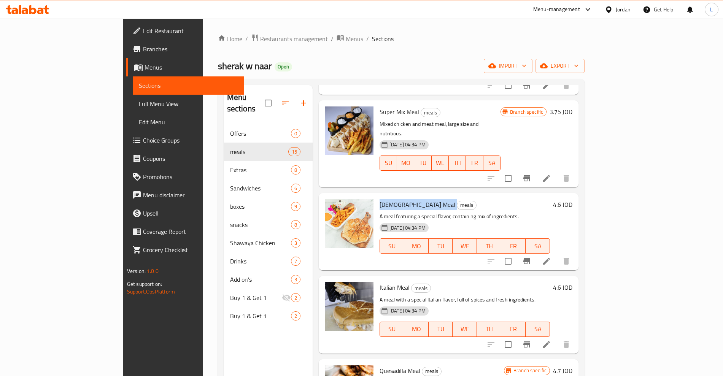
scroll to position [618, 0]
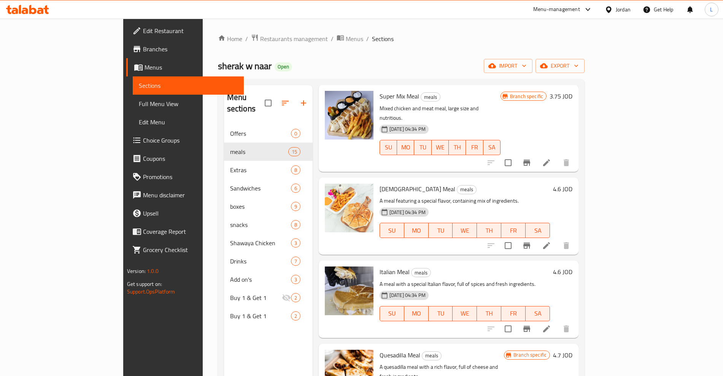
click at [380, 266] on span "Italian Meal" at bounding box center [395, 271] width 30 height 11
copy h6 "Italian Meal"
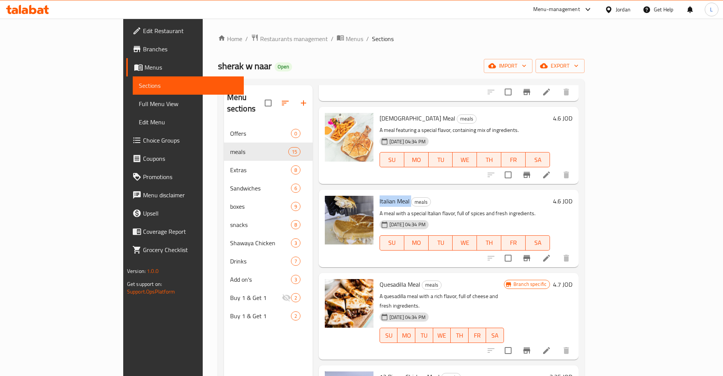
scroll to position [761, 0]
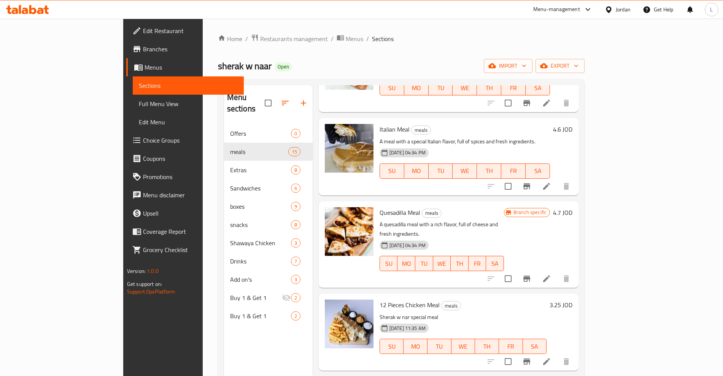
click at [380, 207] on span "Quesadilla Meal" at bounding box center [400, 212] width 41 height 11
click at [380, 299] on span "12 Pieces Chicken Meal" at bounding box center [410, 304] width 60 height 11
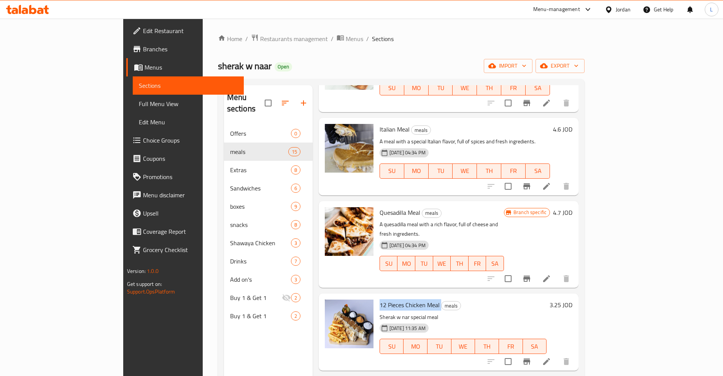
click at [380, 299] on span "12 Pieces Chicken Meal" at bounding box center [410, 304] width 60 height 11
click at [392, 297] on div "12 Pieces Chicken Meal meals Sherak w nar special meal 02-10-2024 11:35 AM SU M…" at bounding box center [463, 332] width 173 height 71
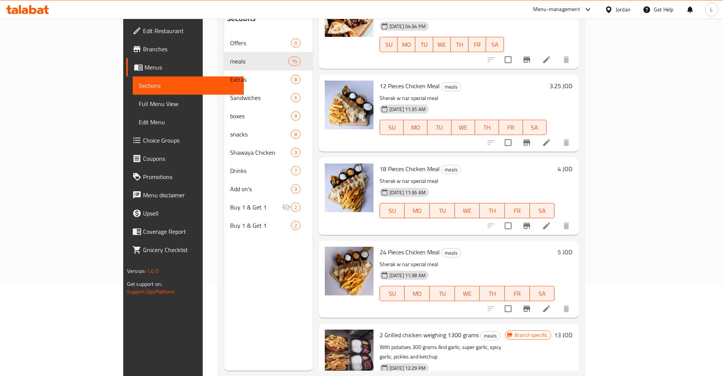
scroll to position [95, 0]
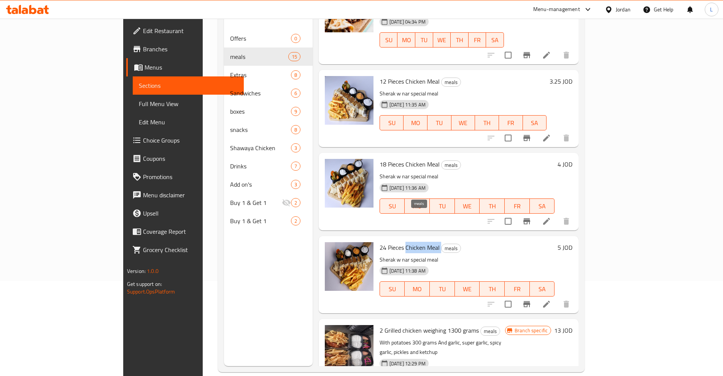
drag, startPoint x: 374, startPoint y: 218, endPoint x: 411, endPoint y: 215, distance: 36.6
click at [411, 242] on h6 "24 Pieces Chicken Meal meals" at bounding box center [467, 247] width 175 height 11
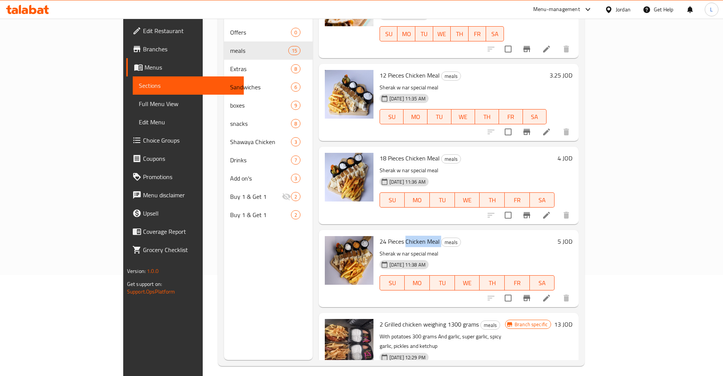
scroll to position [107, 0]
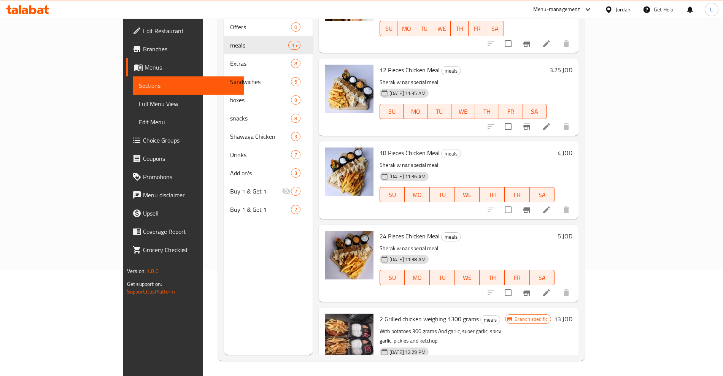
click at [380, 313] on span "2 Grilled chicken weighing 1300 grams" at bounding box center [429, 318] width 99 height 11
drag, startPoint x: 352, startPoint y: 289, endPoint x: 392, endPoint y: 286, distance: 40.0
click at [392, 313] on span "2 Grilled chicken weighing 1300 grams" at bounding box center [429, 318] width 99 height 11
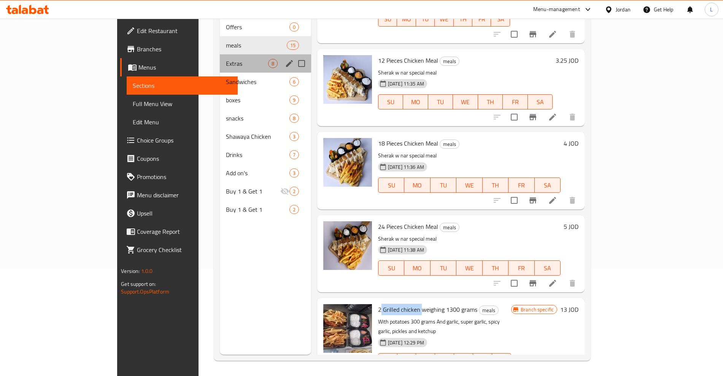
click at [220, 54] on div "Extras 8" at bounding box center [265, 63] width 91 height 18
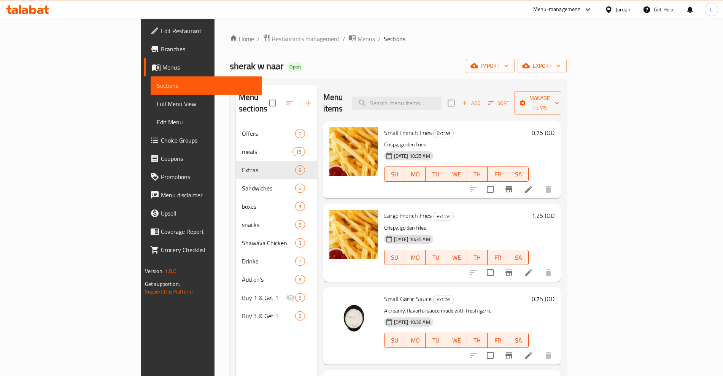
click at [384, 127] on span "Small French Fries" at bounding box center [408, 132] width 48 height 11
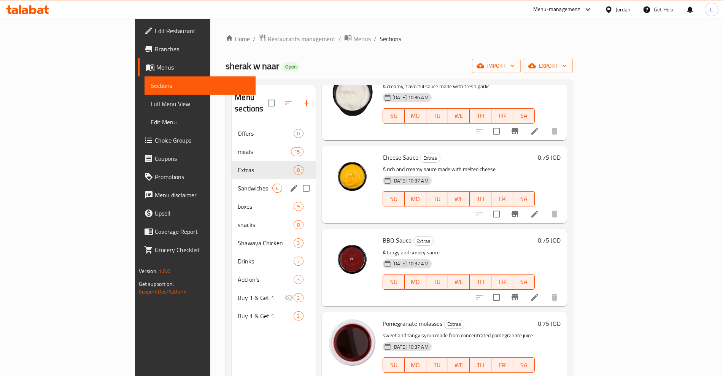
click at [232, 179] on div "Sandwiches 6" at bounding box center [274, 188] width 84 height 18
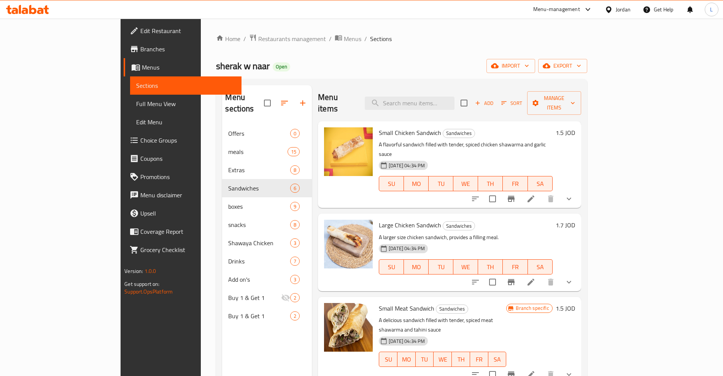
click at [396, 127] on span "Small Chicken Sandwich" at bounding box center [410, 132] width 62 height 11
drag, startPoint x: 349, startPoint y: 121, endPoint x: 386, endPoint y: 123, distance: 37.0
click at [386, 127] on span "Small Chicken Sandwich" at bounding box center [410, 132] width 62 height 11
click at [379, 220] on span "Large Chicken Sandwich" at bounding box center [410, 225] width 62 height 11
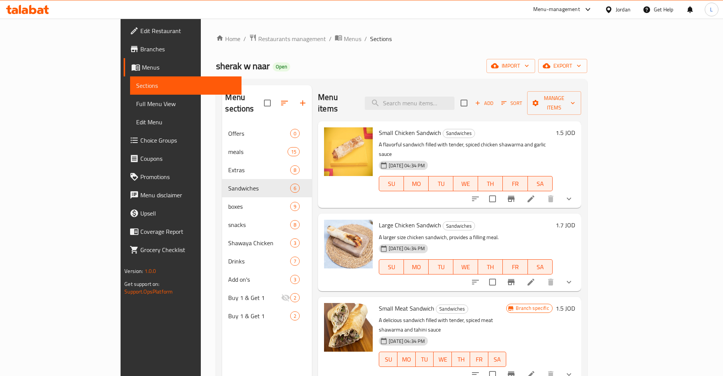
click at [379, 127] on span "Small Chicken Sandwich" at bounding box center [410, 132] width 62 height 11
click at [379, 220] on span "Large Chicken Sandwich" at bounding box center [410, 225] width 62 height 11
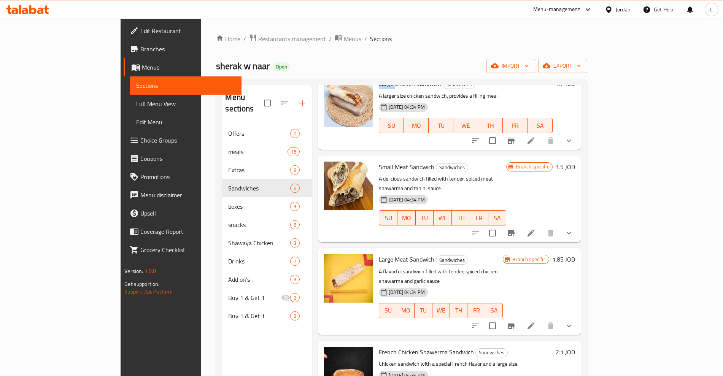
scroll to position [107, 0]
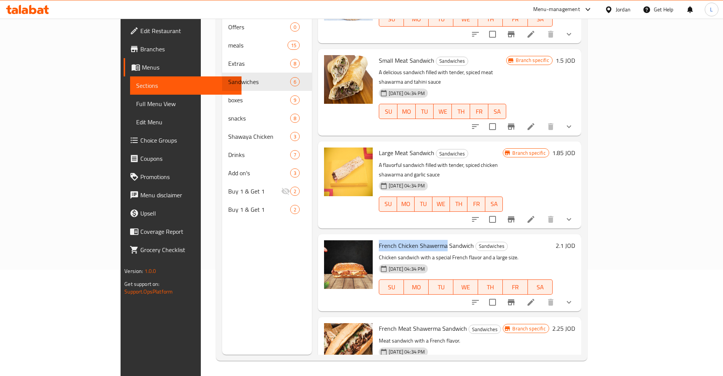
drag, startPoint x: 349, startPoint y: 205, endPoint x: 416, endPoint y: 204, distance: 67.3
click at [416, 240] on span "French Chicken Shawerma Sandwich" at bounding box center [426, 245] width 95 height 11
drag, startPoint x: 346, startPoint y: 289, endPoint x: 412, endPoint y: 290, distance: 66.6
click at [412, 320] on div "French Meat Shawerma Sandwich Sandwiches Meat sandwich with a French flavor. 19…" at bounding box center [441, 355] width 130 height 71
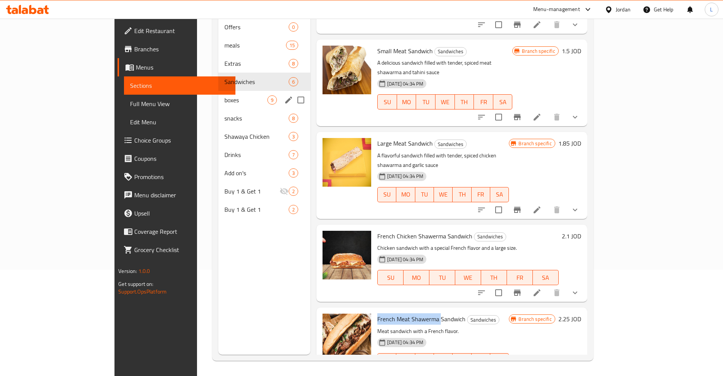
click at [218, 94] on div "boxes 9" at bounding box center [264, 100] width 92 height 18
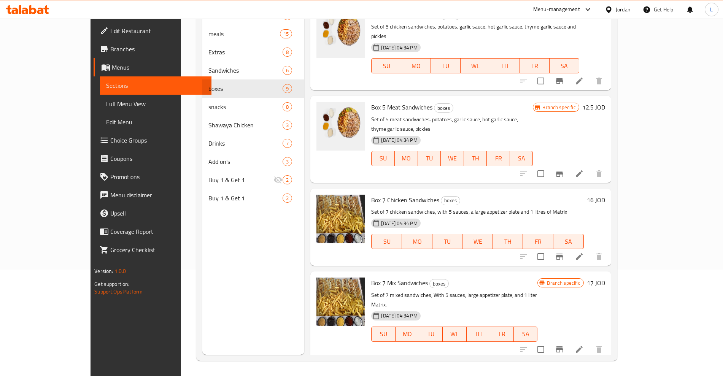
scroll to position [59, 0]
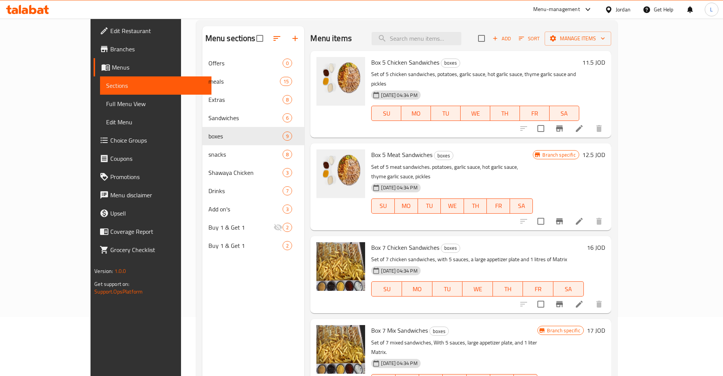
click at [371, 61] on span "Box 5 Chicken Sandwiches" at bounding box center [405, 62] width 68 height 11
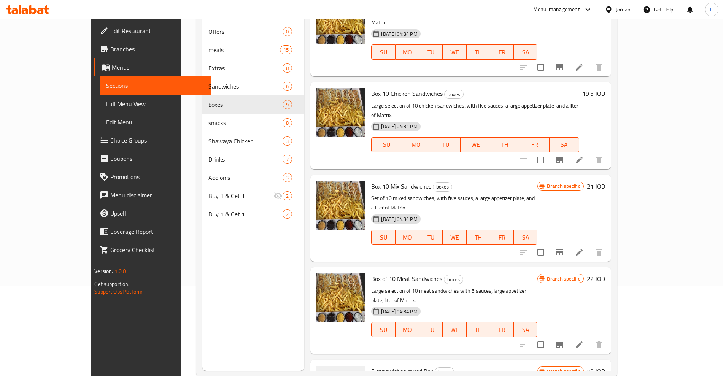
scroll to position [107, 0]
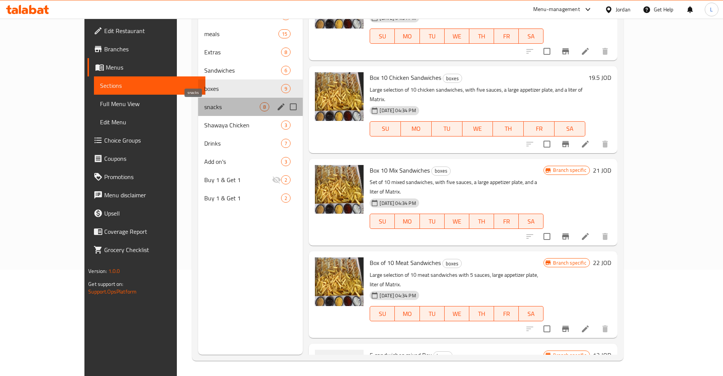
click at [204, 103] on span "snacks" at bounding box center [232, 106] width 56 height 9
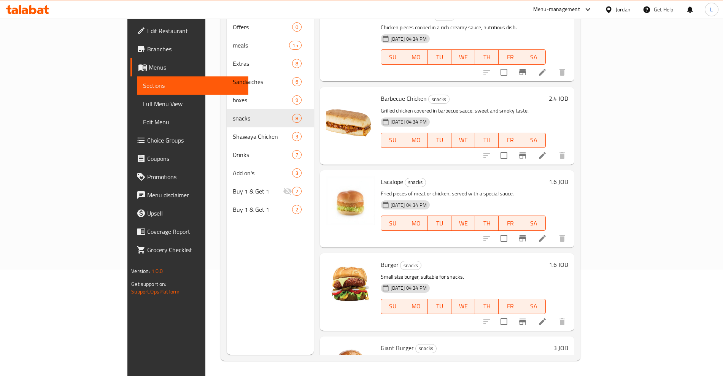
scroll to position [118, 0]
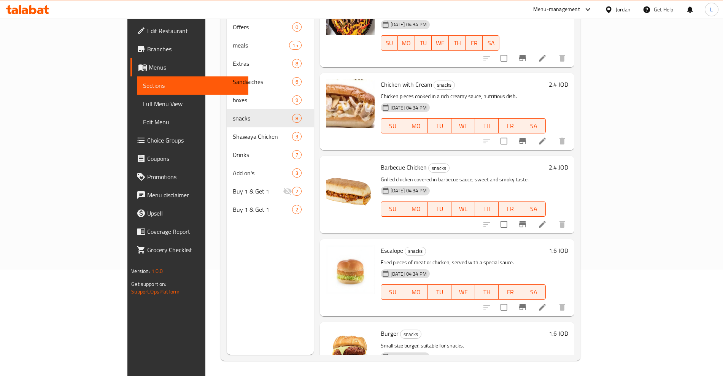
click at [381, 245] on span "Escalope" at bounding box center [392, 250] width 22 height 11
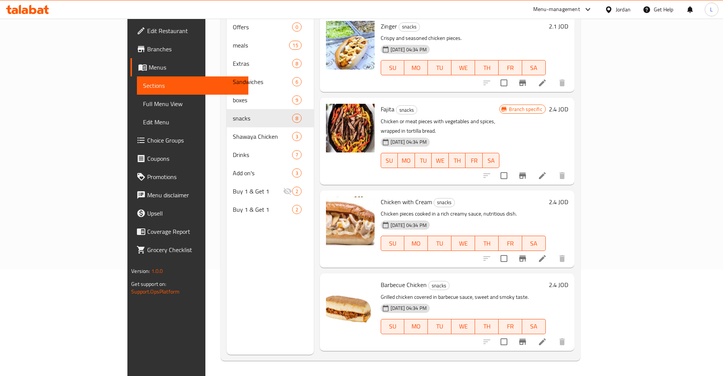
click at [381, 279] on span "Barbecue Chicken" at bounding box center [404, 284] width 46 height 11
click at [381, 103] on span "Fajita" at bounding box center [388, 108] width 14 height 11
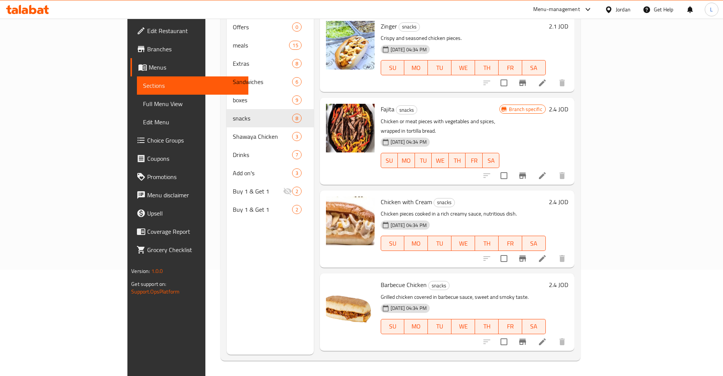
click at [381, 196] on span "Chicken with Cream" at bounding box center [406, 201] width 51 height 11
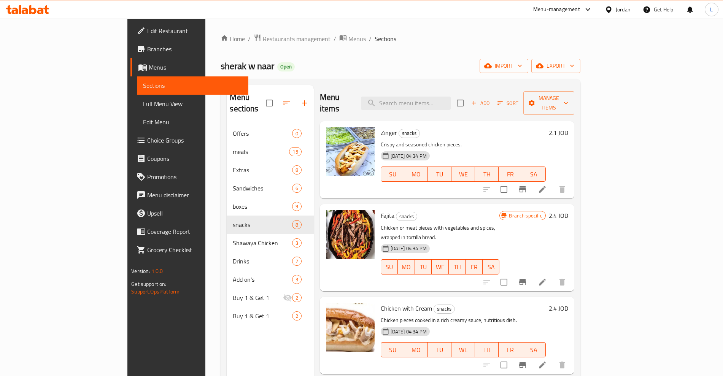
click at [381, 127] on span "Zinger" at bounding box center [389, 132] width 16 height 11
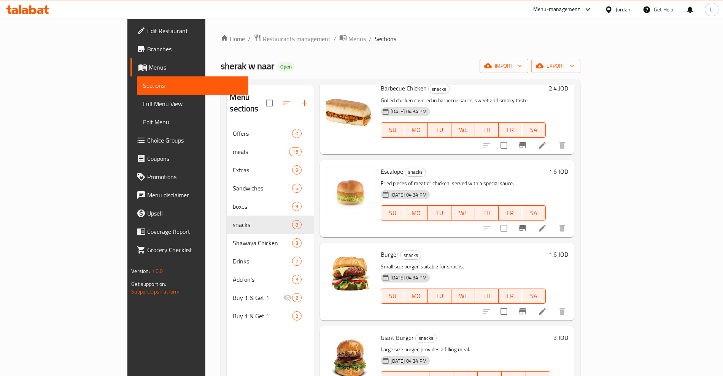
scroll to position [308, 0]
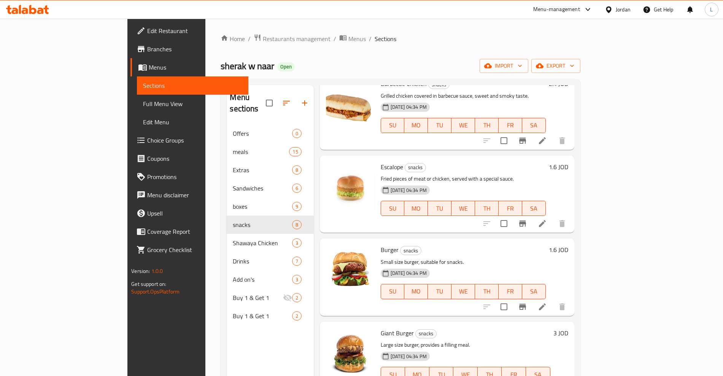
click at [381, 244] on span "Burger" at bounding box center [390, 249] width 18 height 11
click at [381, 328] on span "Giant Burger" at bounding box center [397, 333] width 33 height 11
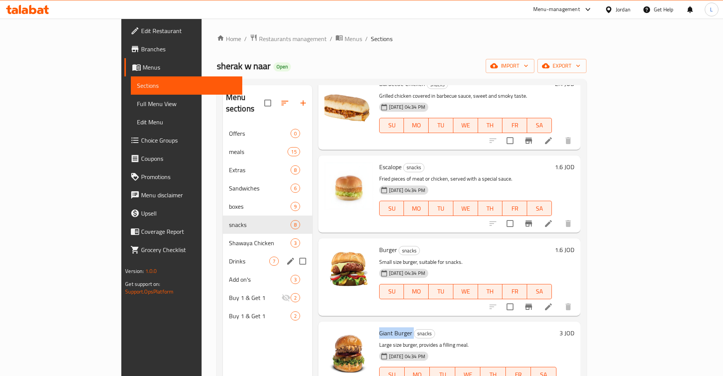
click at [229, 239] on span "Shawaya Chicken" at bounding box center [260, 243] width 62 height 9
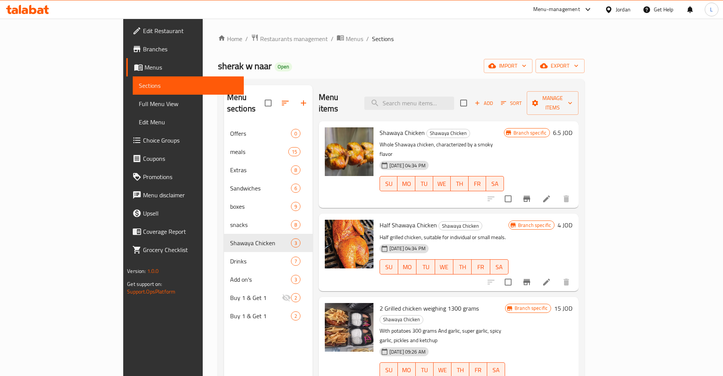
click at [377, 124] on div "Shawaya Chicken Shawaya Chicken Whole Shawaya chicken, characterized by a smoky…" at bounding box center [442, 164] width 130 height 81
click at [380, 127] on span "Shawaya Chicken" at bounding box center [402, 132] width 45 height 11
